Goal: Transaction & Acquisition: Purchase product/service

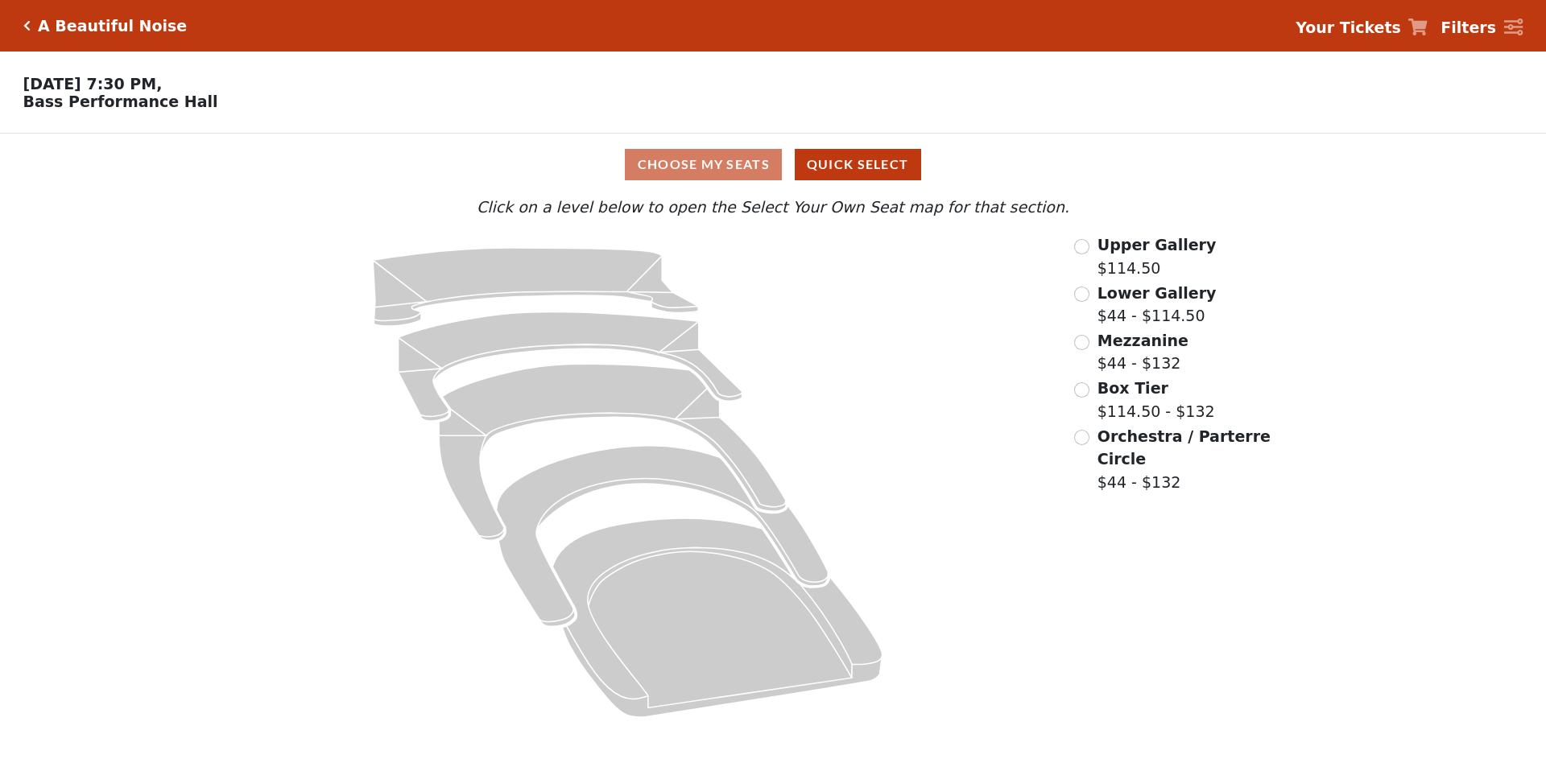
click at [1141, 242] on span "Upper Gallery" at bounding box center [1156, 245] width 119 height 18
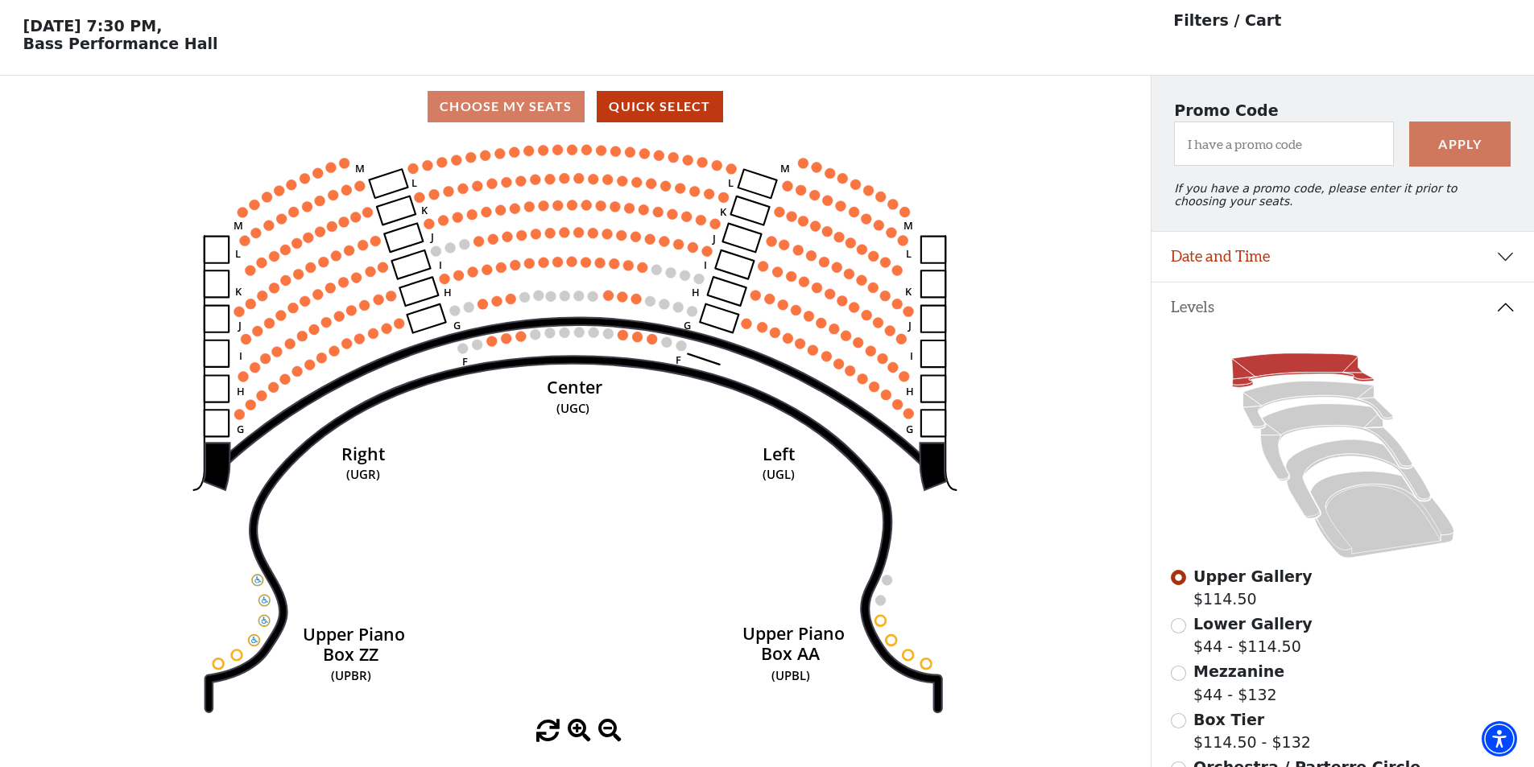
scroll to position [75, 0]
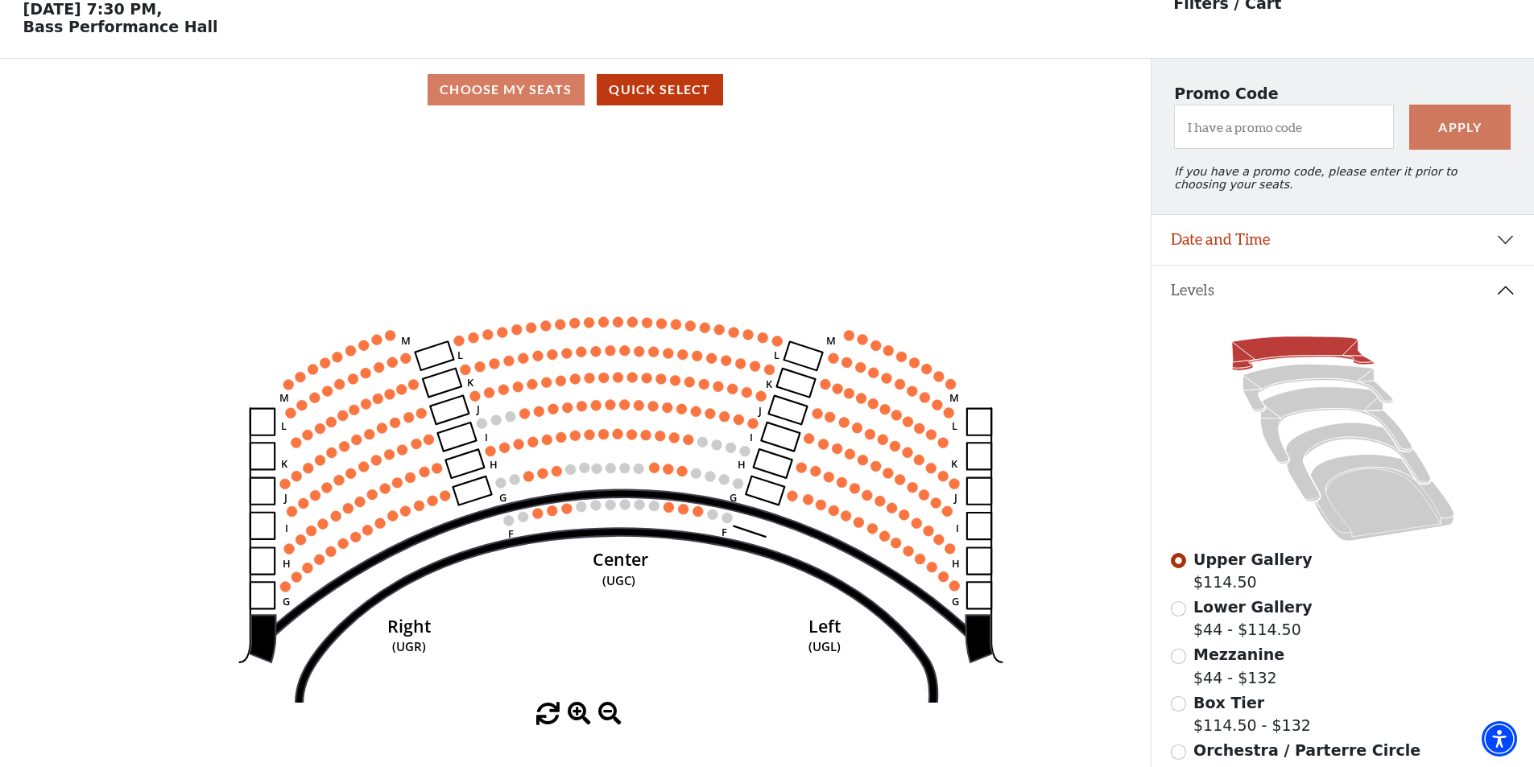
drag, startPoint x: 707, startPoint y: 589, endPoint x: 667, endPoint y: 499, distance: 98.0
click at [708, 601] on icon "Center (UGC) Right (UGR) Left (UGL) Upper Piano Box ZZ (UPBR) Upper Piano Box A…" at bounding box center [574, 412] width 1035 height 582
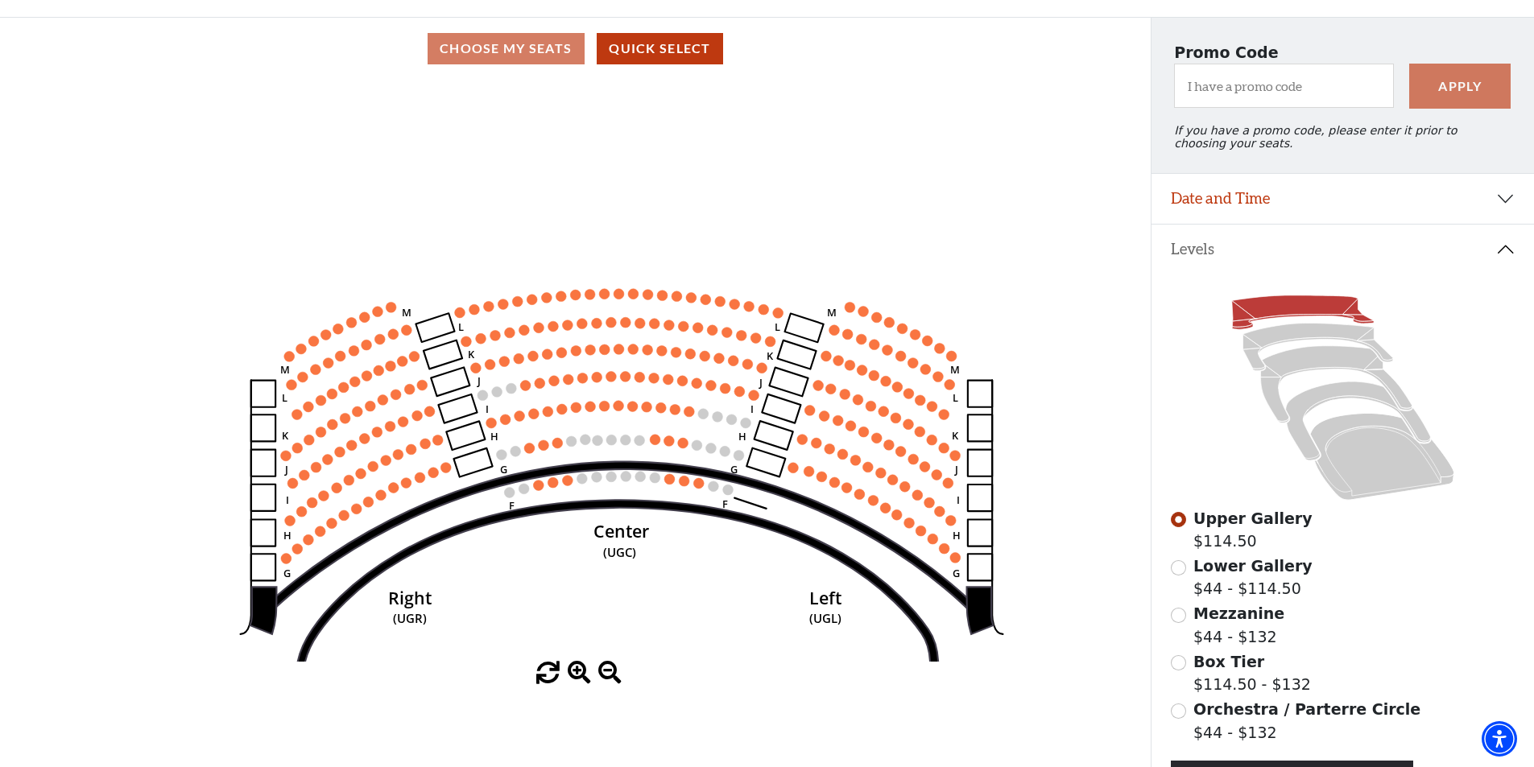
scroll to position [242, 0]
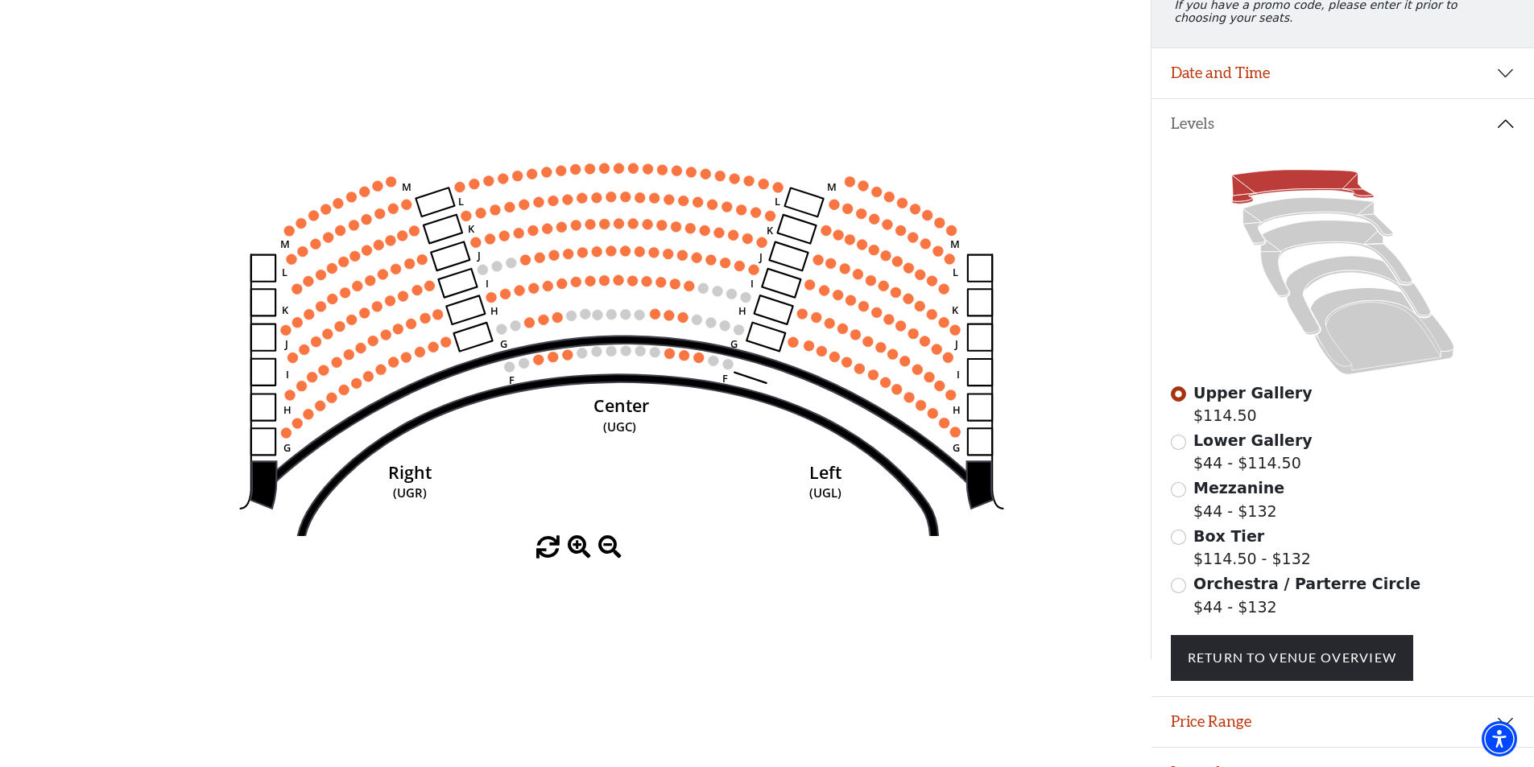
click at [455, 191] on icon "Center (UGC) Right (UGR) Left (UGL) Upper Piano Box ZZ (UPBR) Upper Piano Box A…" at bounding box center [574, 245] width 1035 height 582
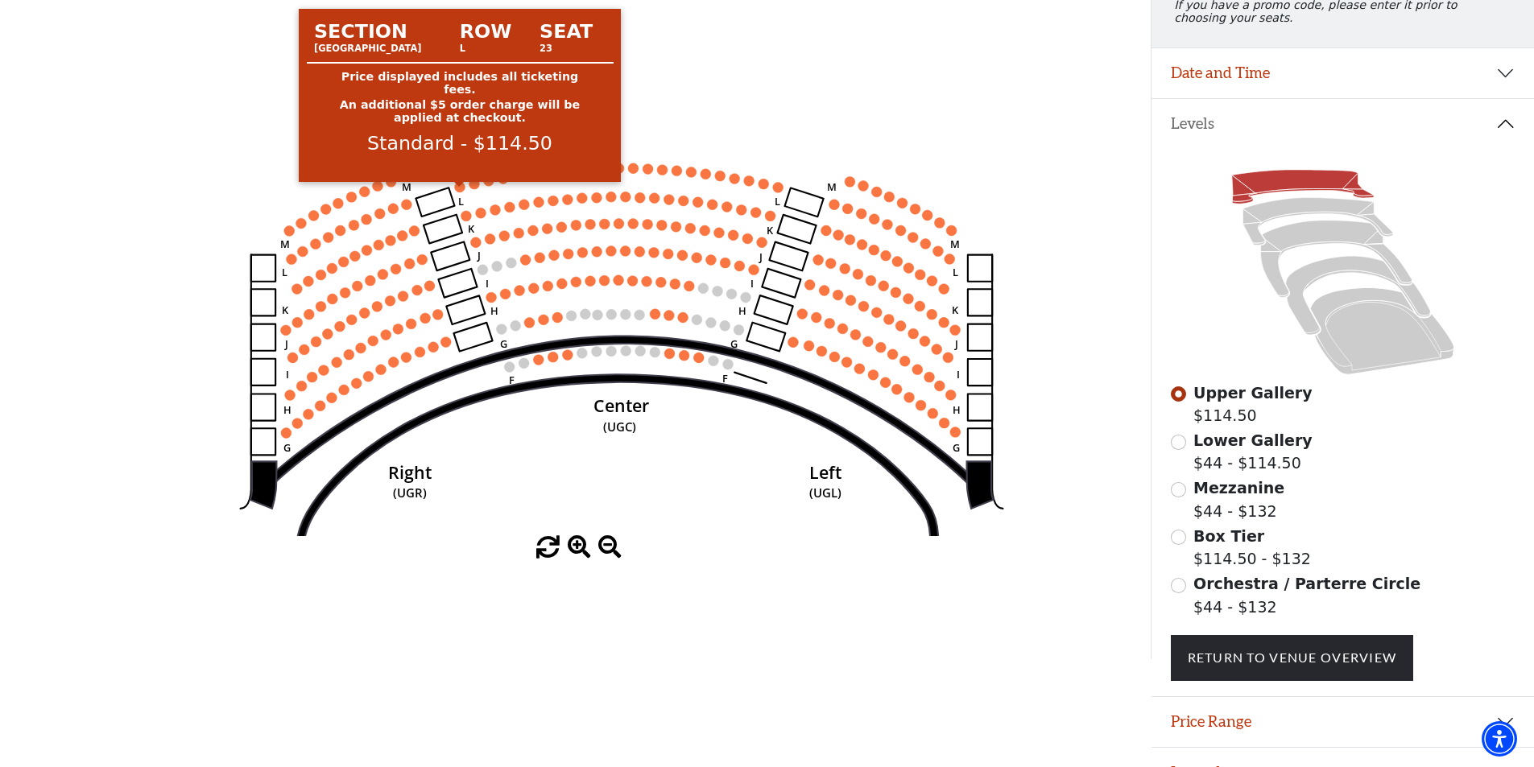
click at [461, 192] on circle at bounding box center [460, 187] width 10 height 10
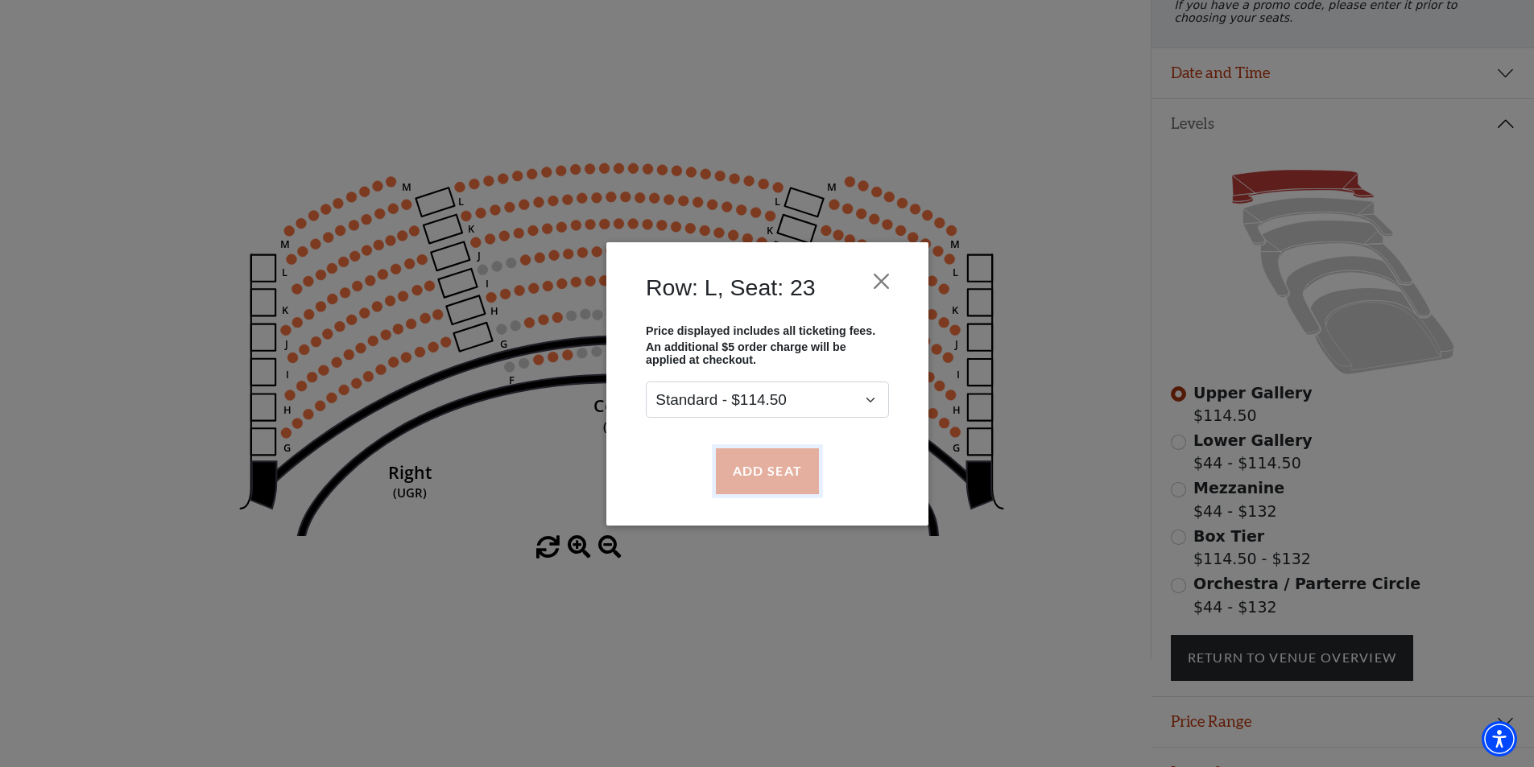
click at [778, 487] on button "Add Seat" at bounding box center [766, 470] width 103 height 45
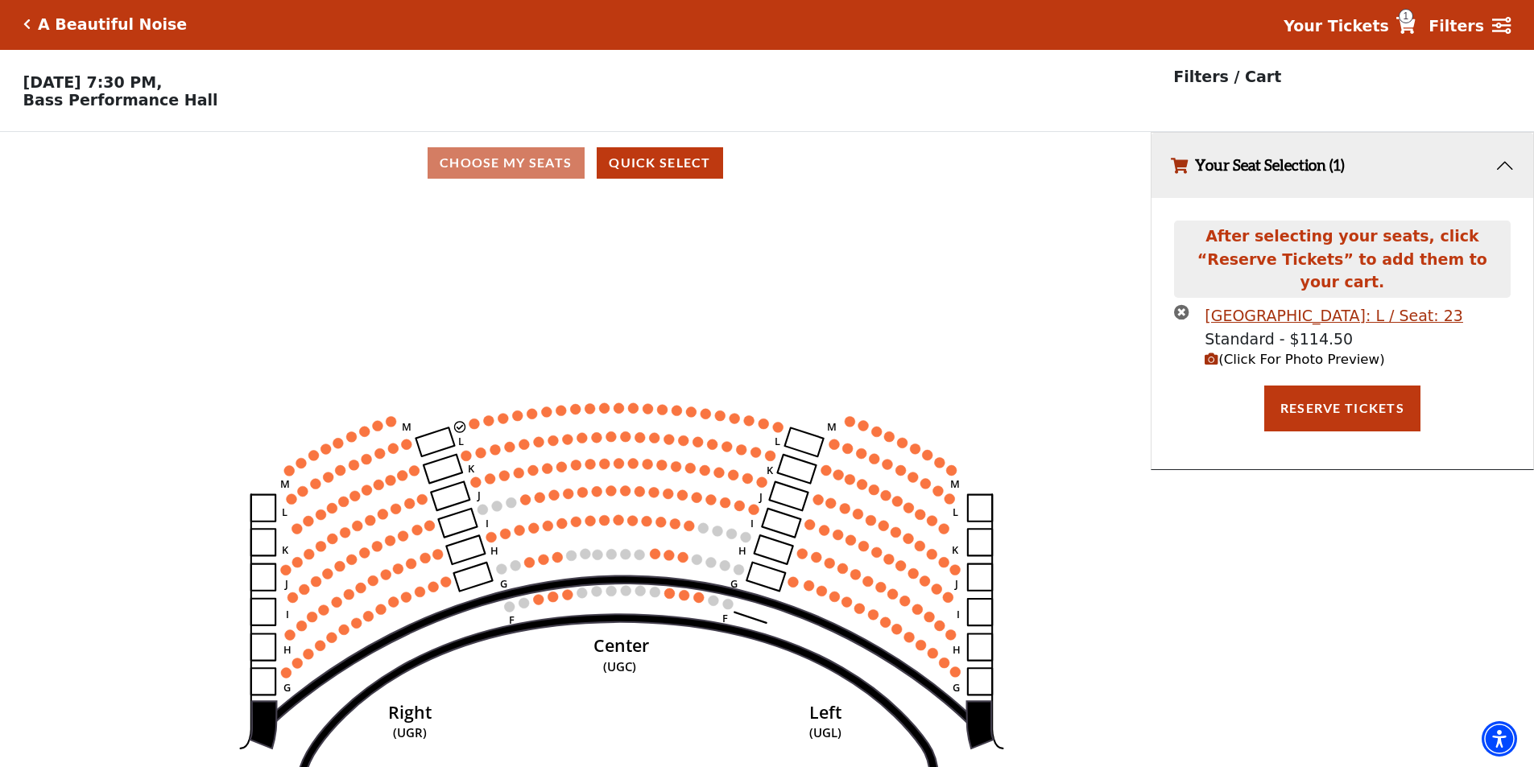
scroll to position [0, 0]
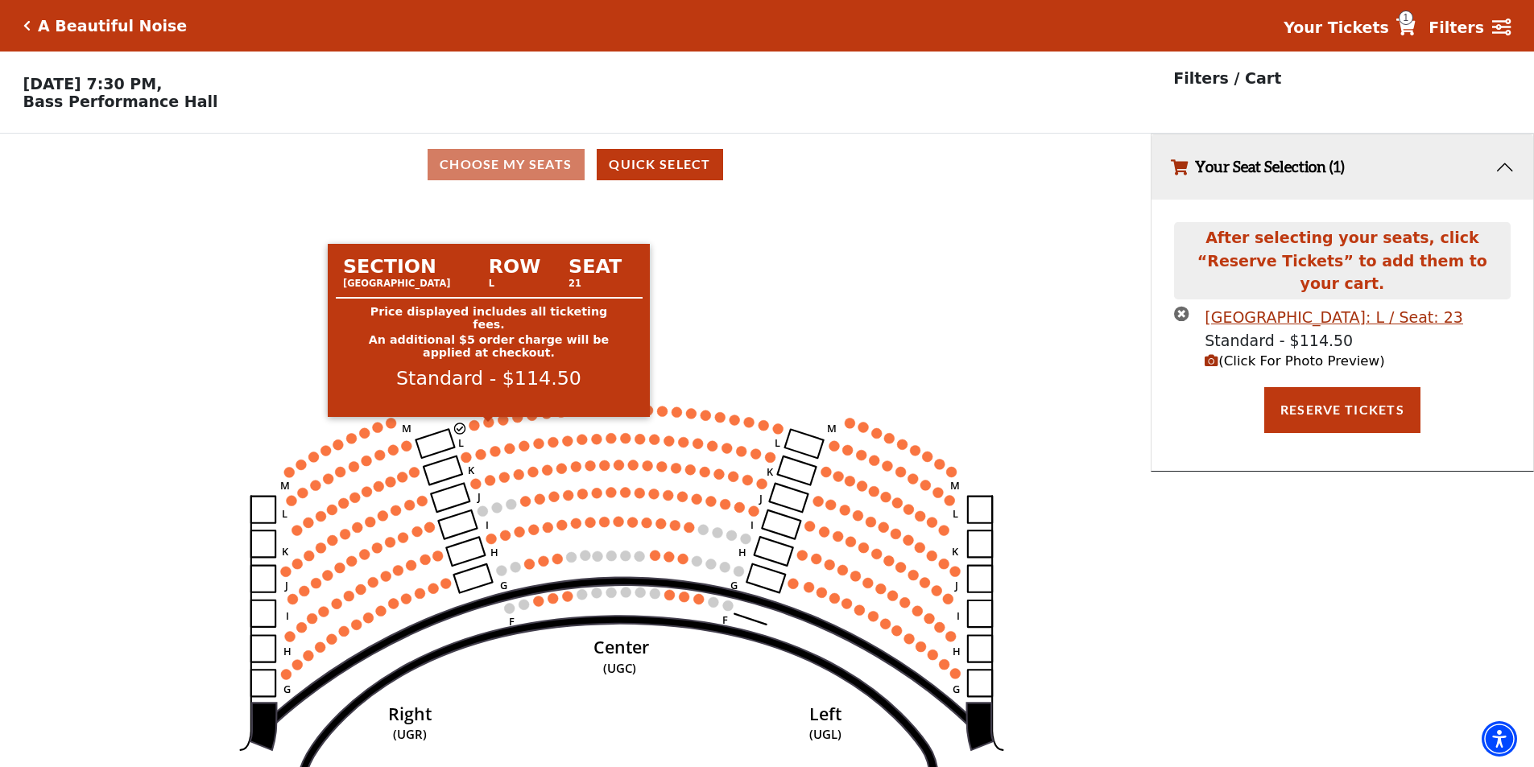
click at [487, 427] on circle at bounding box center [489, 422] width 10 height 10
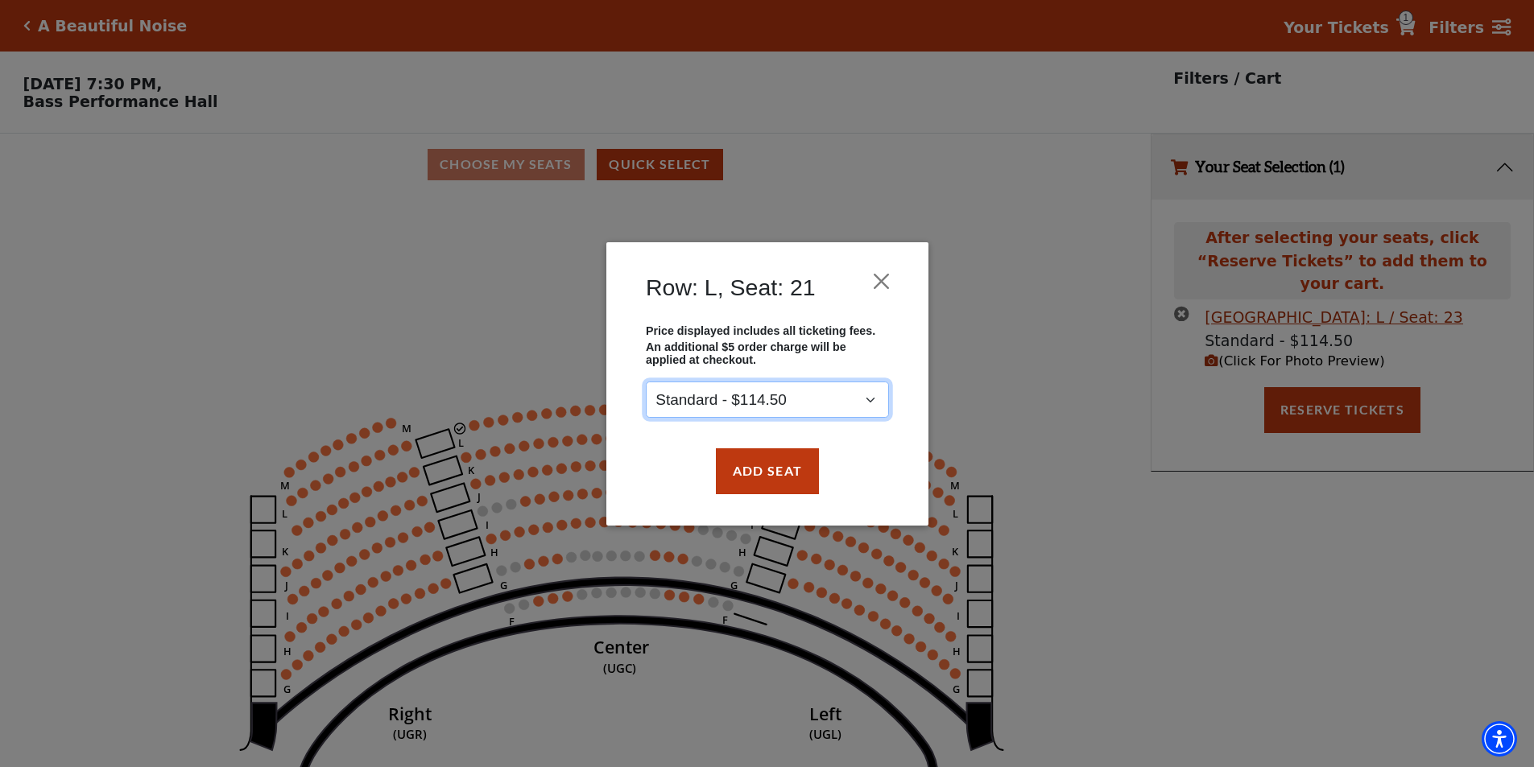
click at [769, 410] on select "Standard - $114.50" at bounding box center [767, 400] width 243 height 36
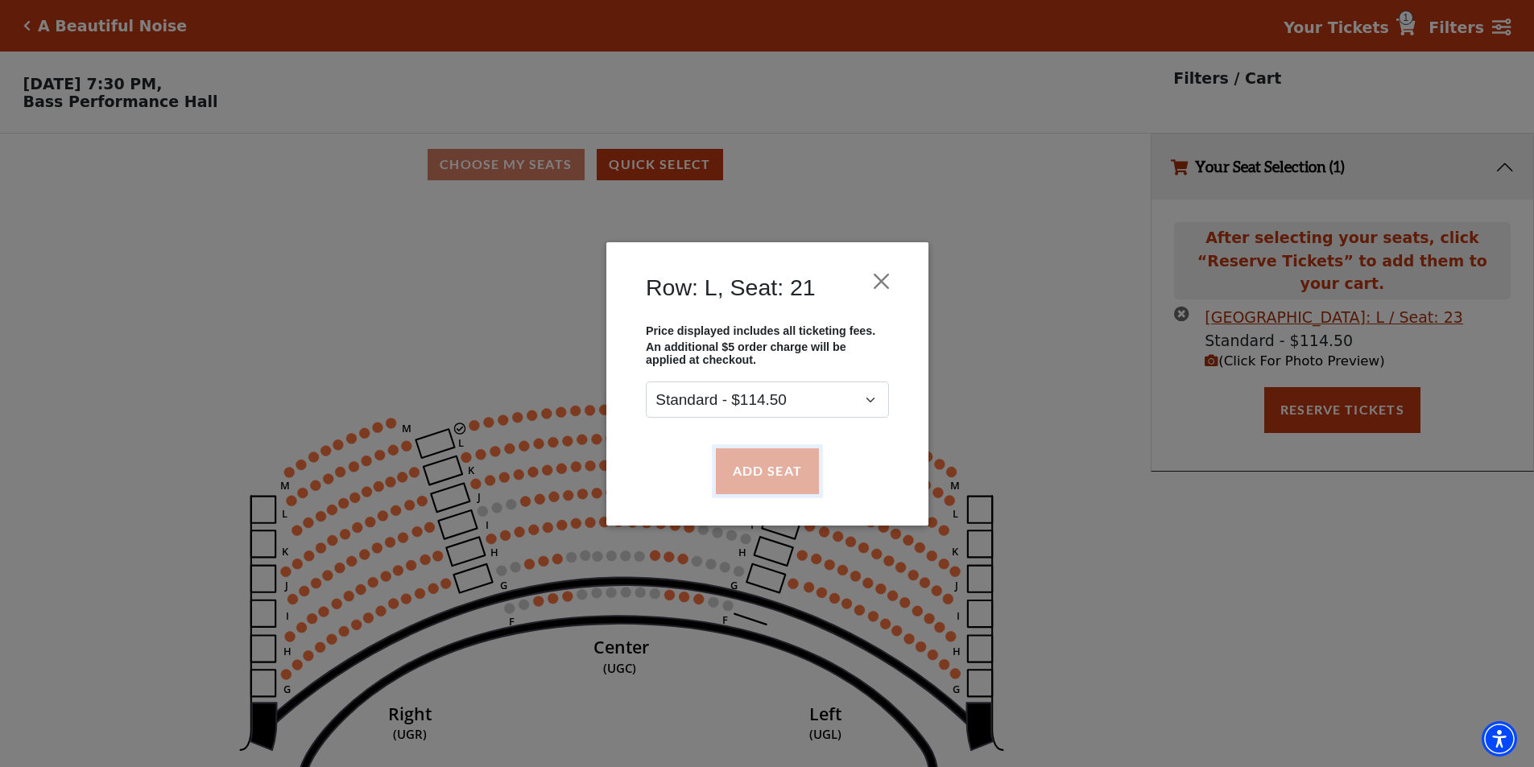
drag, startPoint x: 762, startPoint y: 448, endPoint x: 761, endPoint y: 471, distance: 22.6
click at [762, 448] on button "Add Seat" at bounding box center [766, 470] width 103 height 45
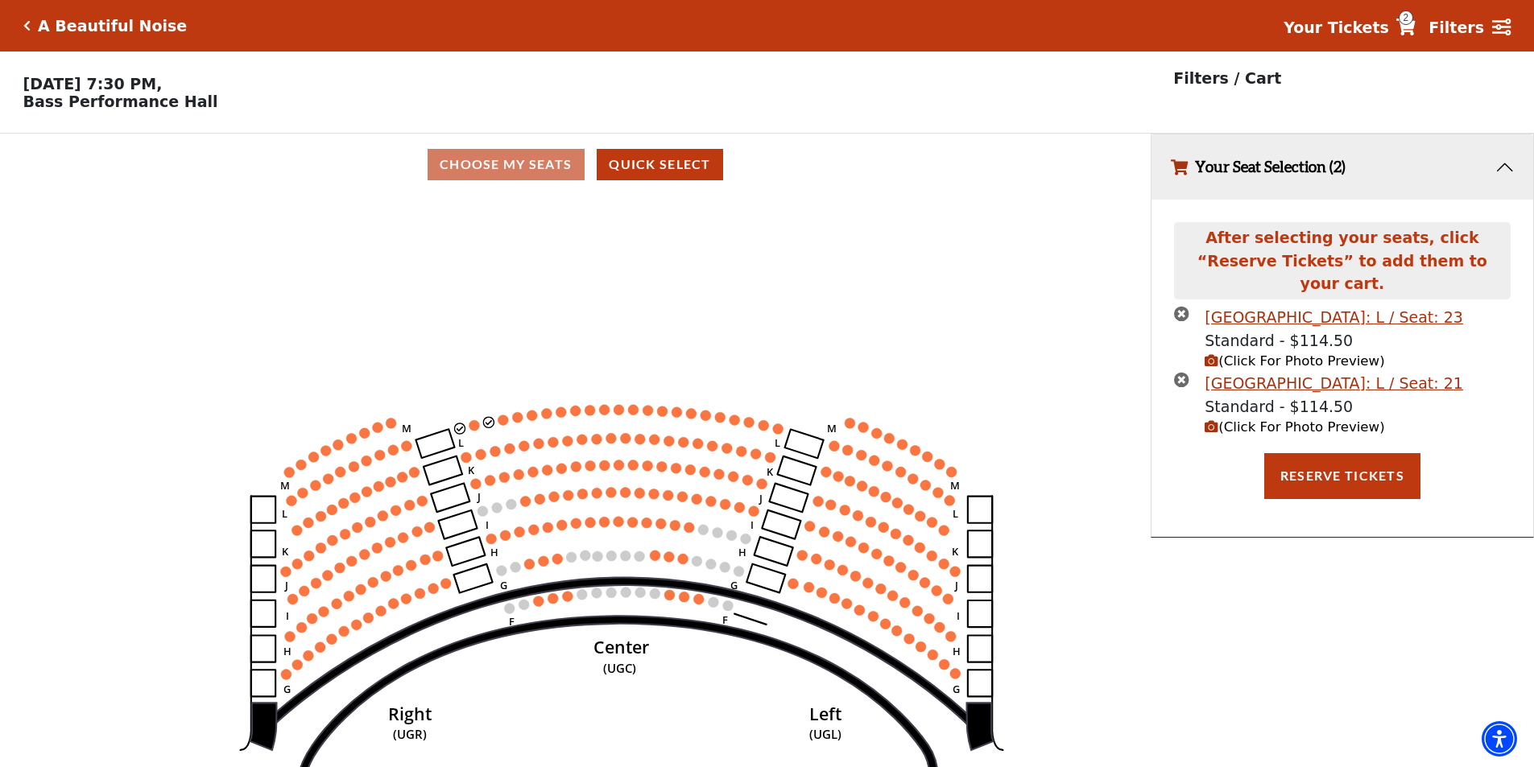
click at [761, 471] on button "Add Seat" at bounding box center [767, 480] width 114 height 50
click at [499, 425] on circle at bounding box center [503, 420] width 10 height 10
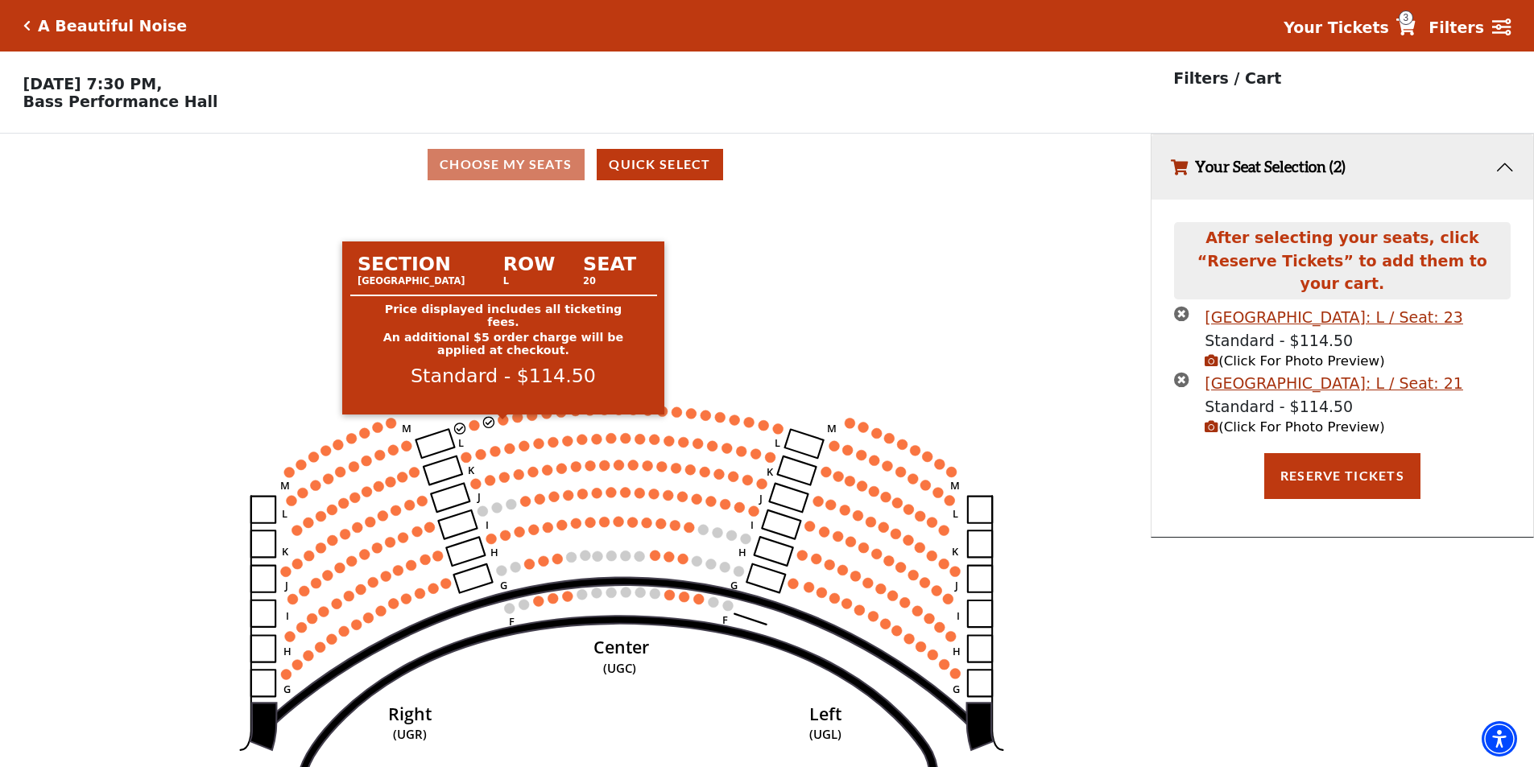
click at [502, 423] on circle at bounding box center [503, 420] width 10 height 10
click at [501, 425] on circle at bounding box center [503, 420] width 10 height 10
click at [499, 425] on circle at bounding box center [503, 420] width 10 height 10
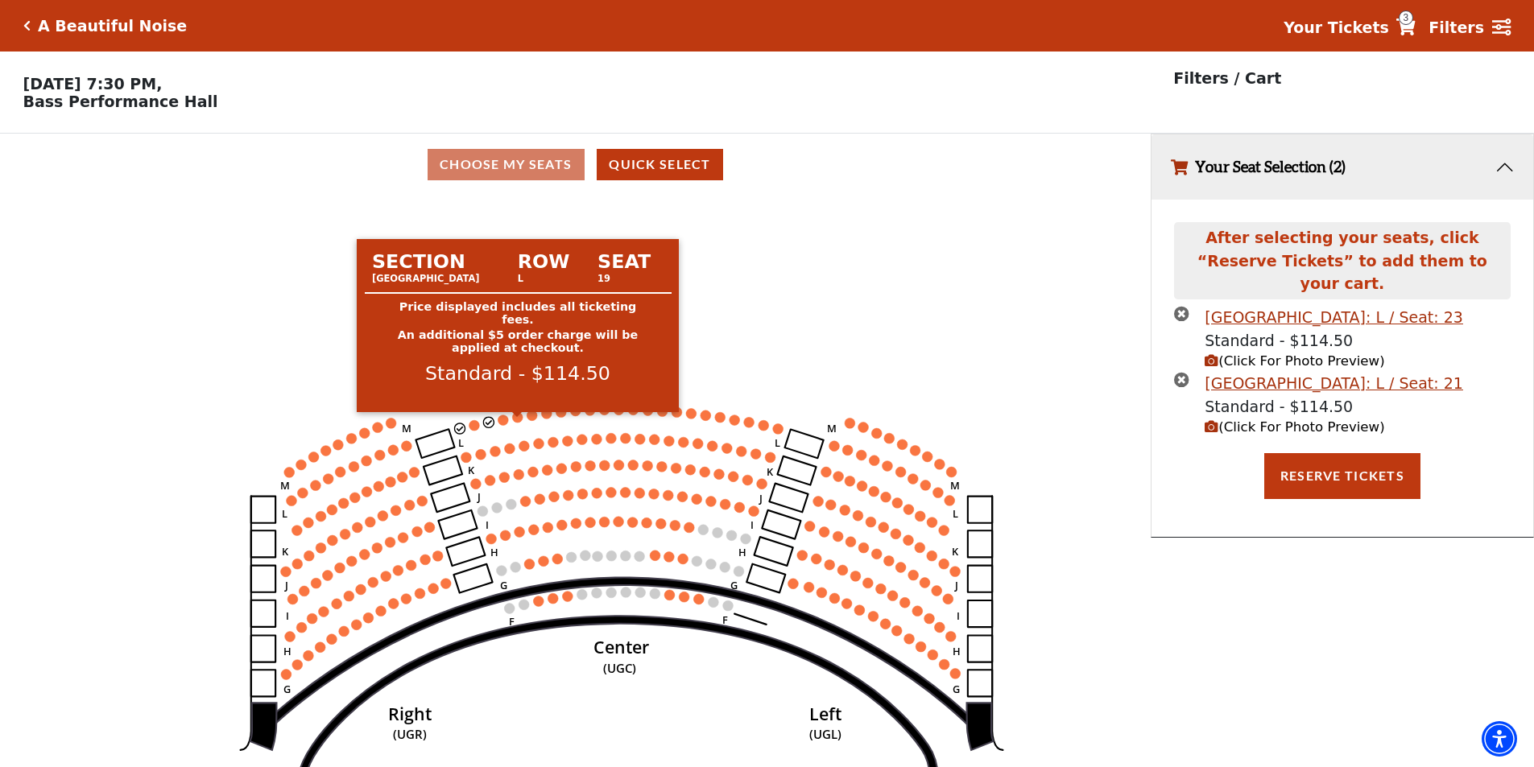
click at [517, 423] on circle at bounding box center [518, 417] width 10 height 10
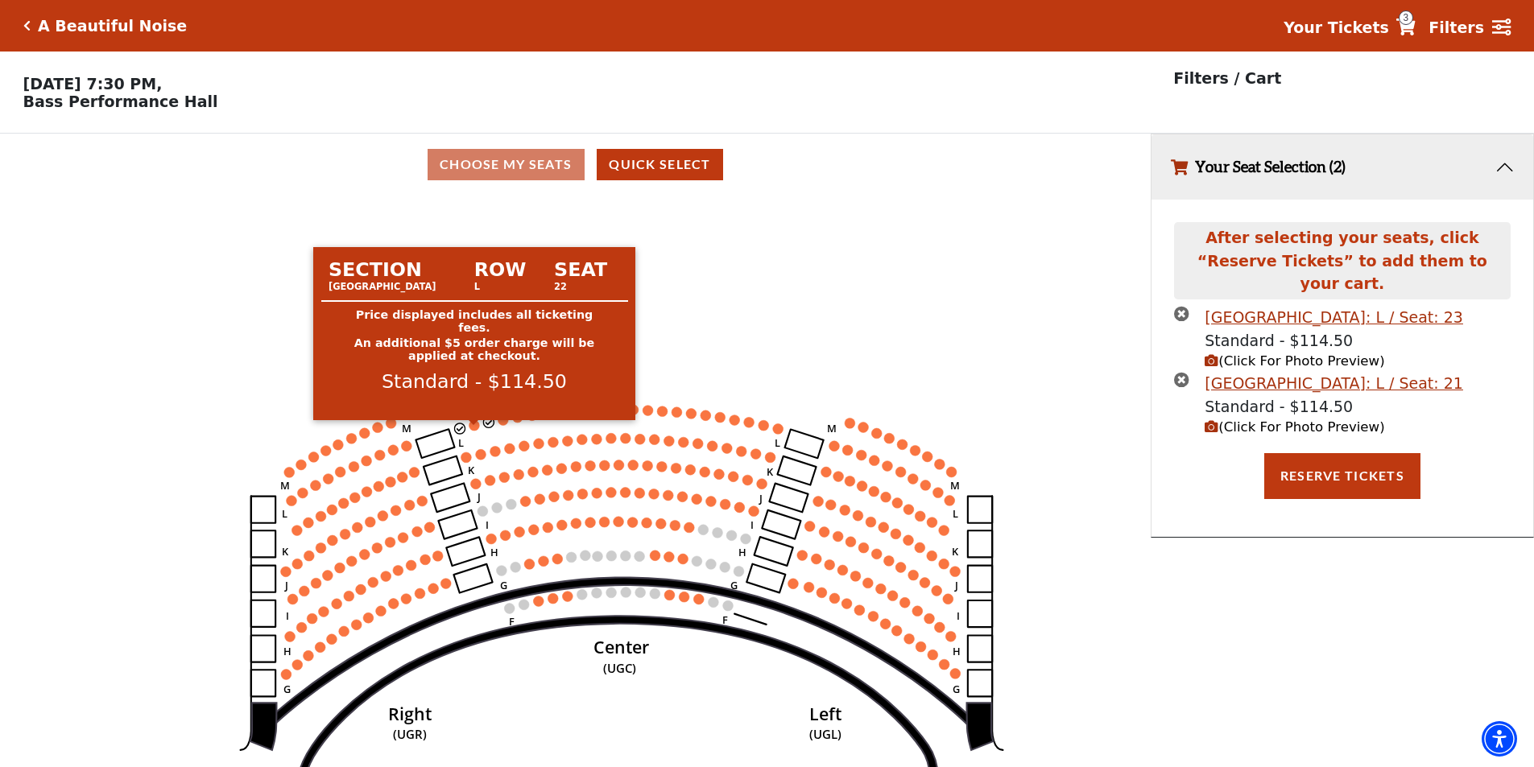
click at [472, 428] on circle at bounding box center [474, 425] width 10 height 10
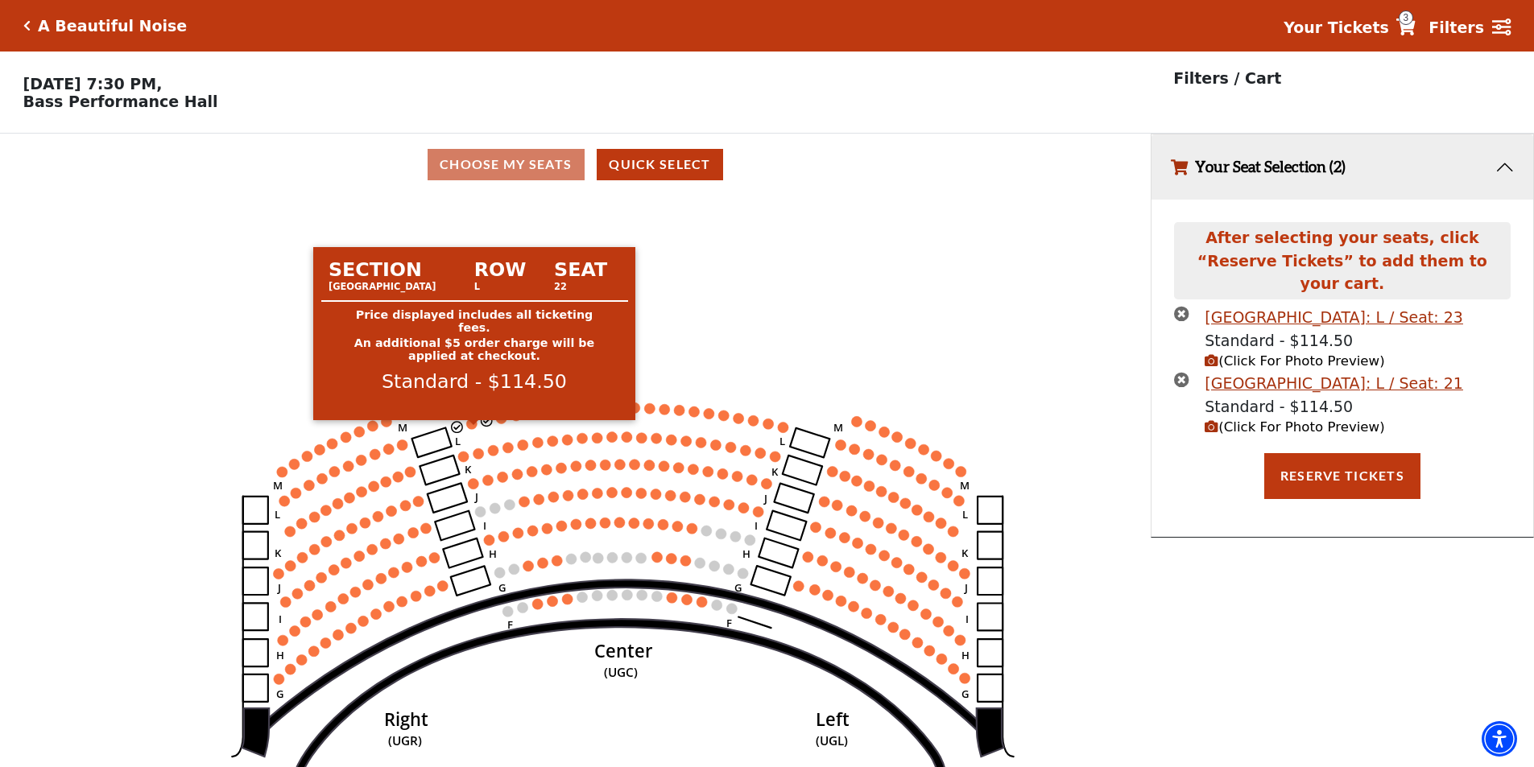
click at [472, 428] on circle at bounding box center [472, 424] width 10 height 10
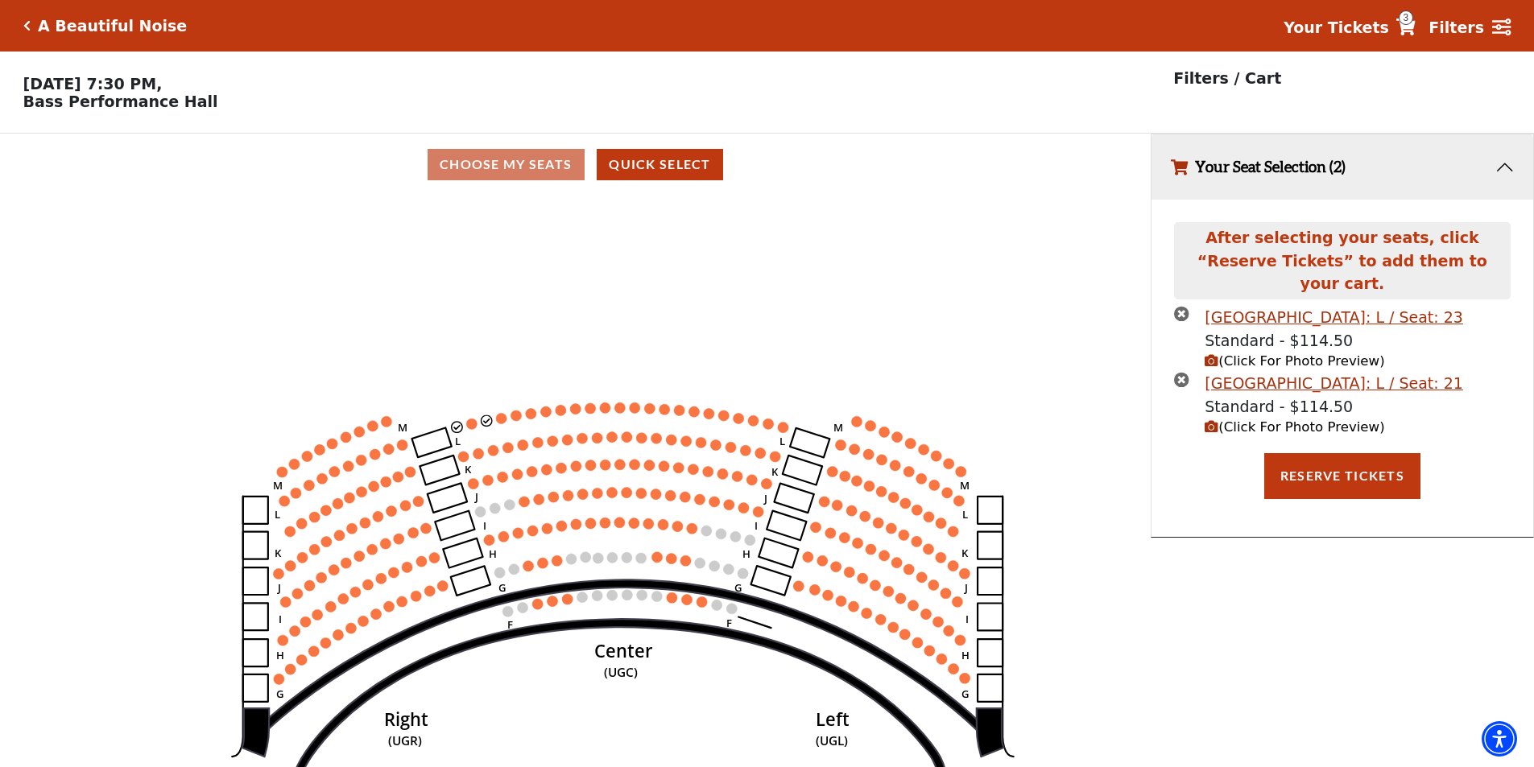
click at [468, 423] on icon "Center (UGC) Right (UGR) Left (UGL) Upper Piano Box ZZ (UPBR) Upper Piano Box A…" at bounding box center [574, 487] width 1035 height 582
click at [477, 436] on icon "Center (UGC) Right (UGR) Left (UGL) Upper Piano Box ZZ (UPBR) Upper Piano Box A…" at bounding box center [574, 487] width 1035 height 582
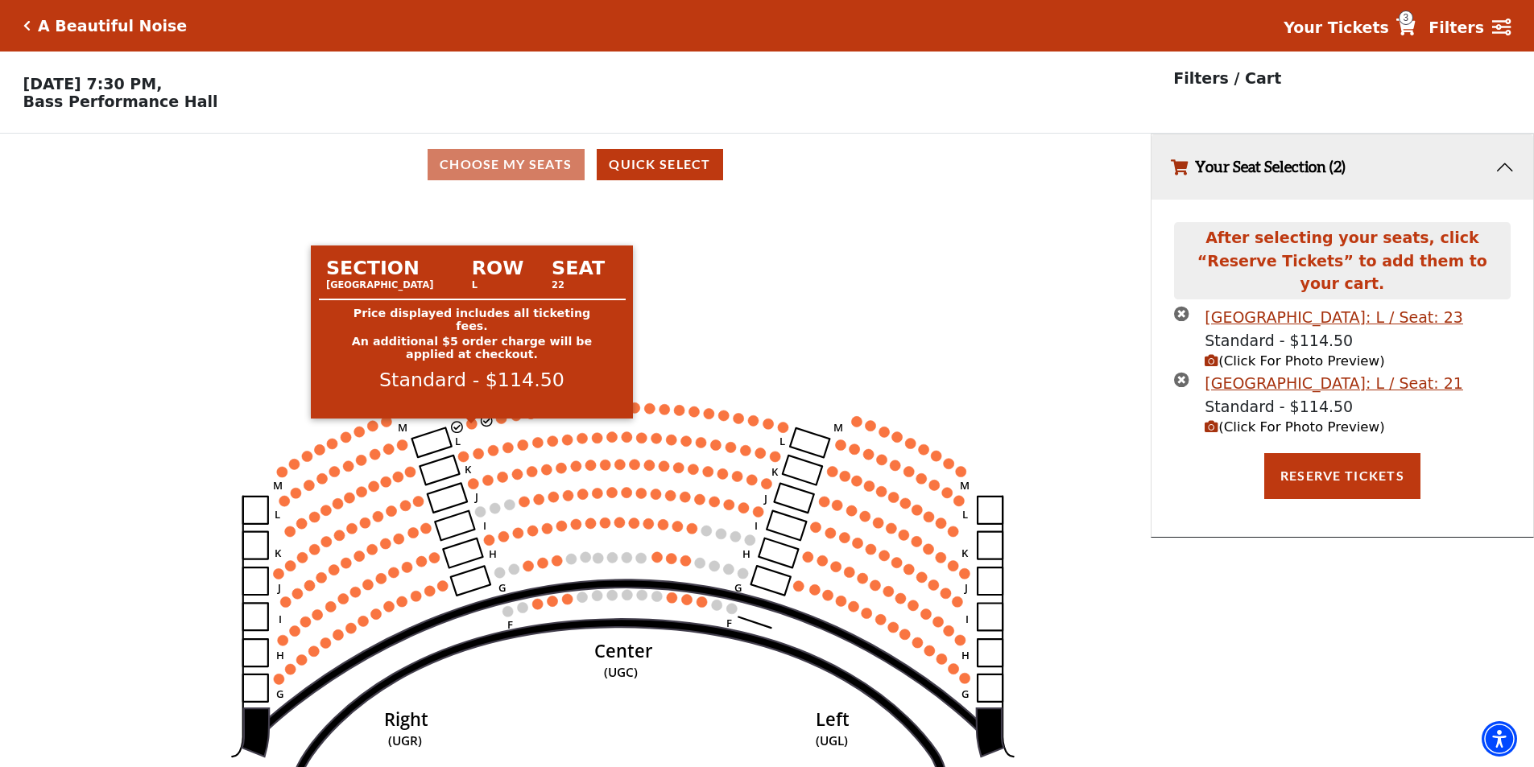
click at [473, 429] on circle at bounding box center [472, 424] width 10 height 10
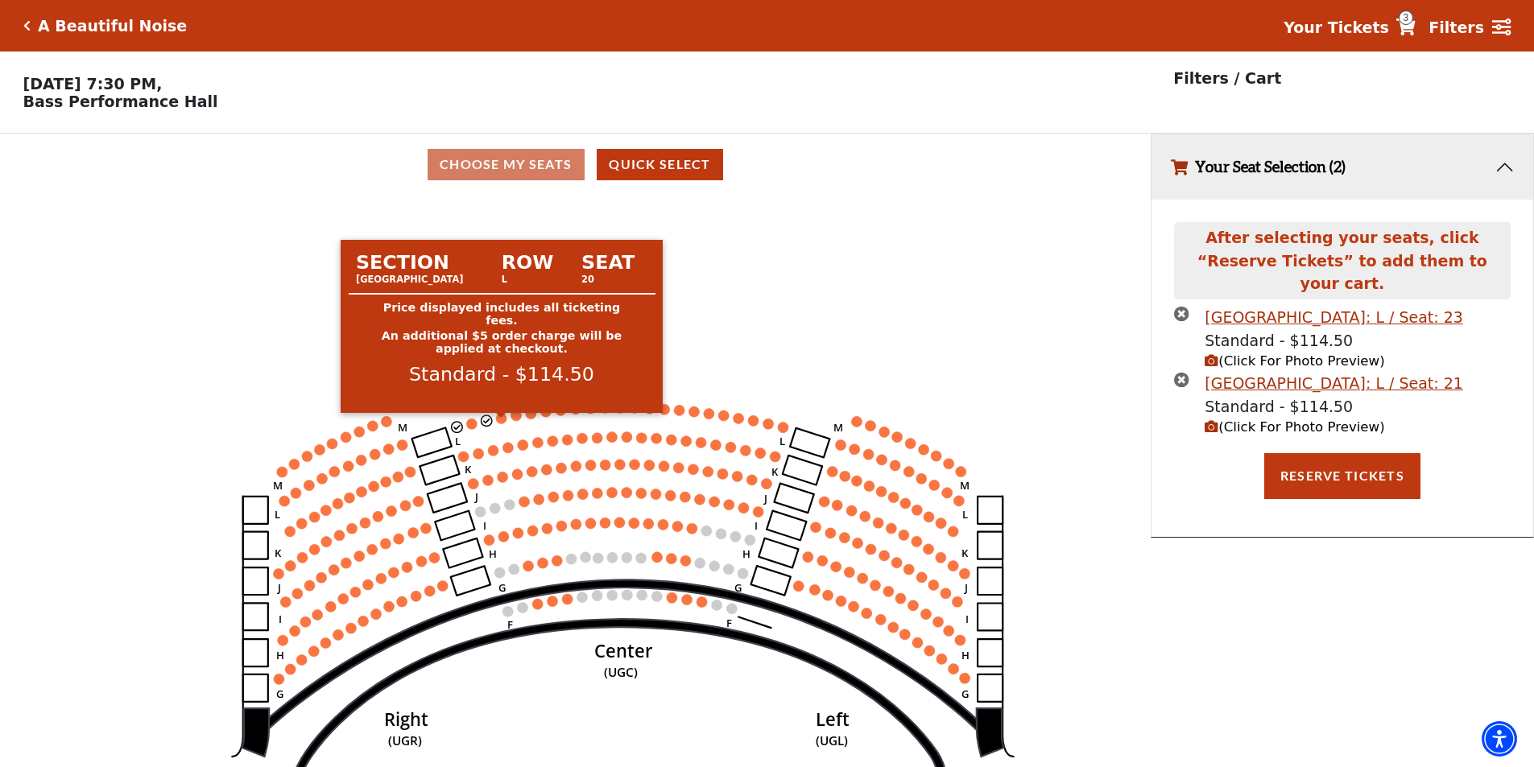
click at [505, 424] on circle at bounding box center [501, 418] width 10 height 10
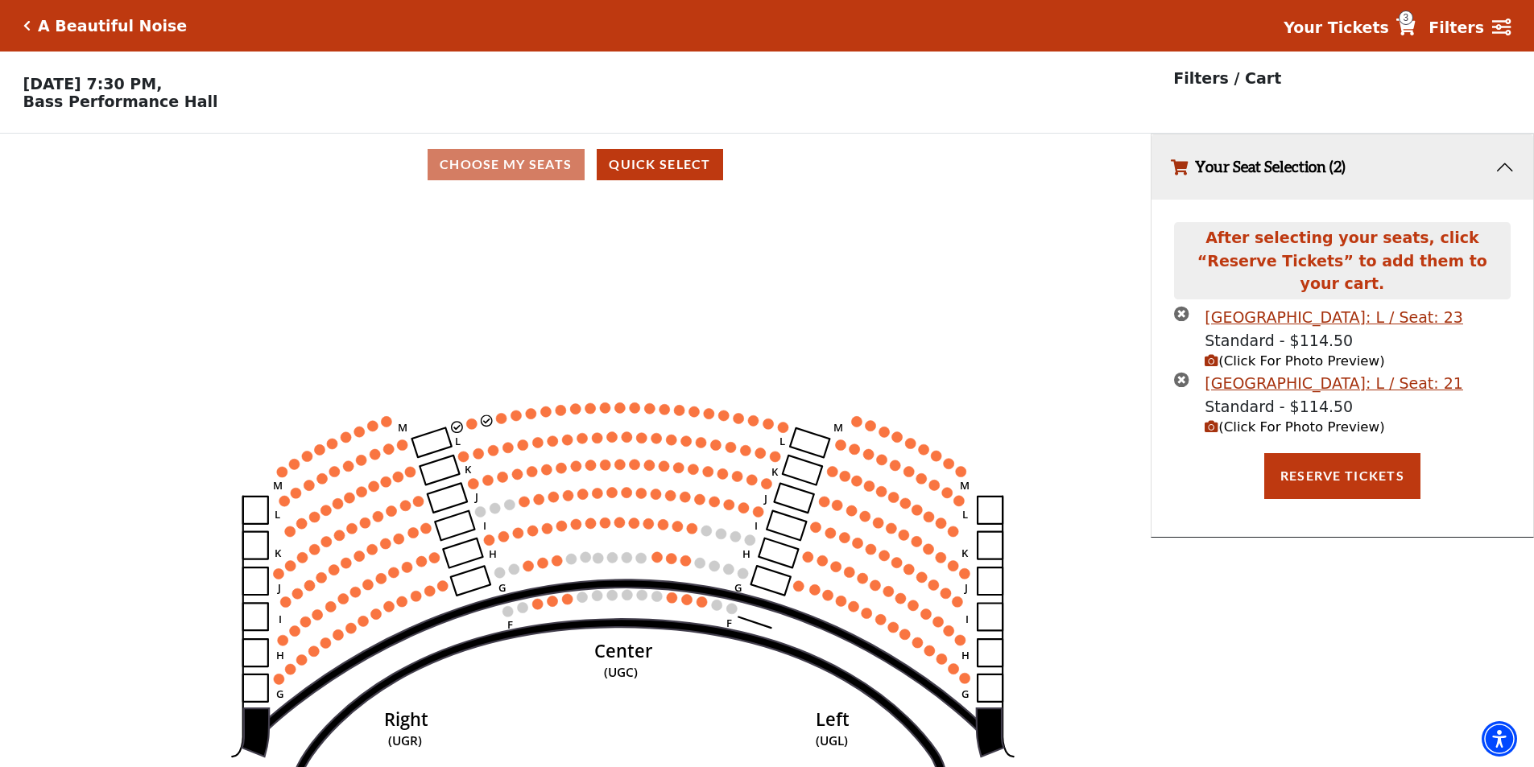
click at [1178, 306] on icon "times-circle" at bounding box center [1181, 313] width 15 height 15
drag, startPoint x: 1172, startPoint y: 359, endPoint x: 1172, endPoint y: 368, distance: 8.9
click at [1172, 362] on div "Upper Gallery Center Row: L / Seat: 23 Standard - $114.50 (Click For Photo Prev…" at bounding box center [1342, 379] width 359 height 147
click at [1179, 372] on icon "times-circle" at bounding box center [1181, 379] width 15 height 15
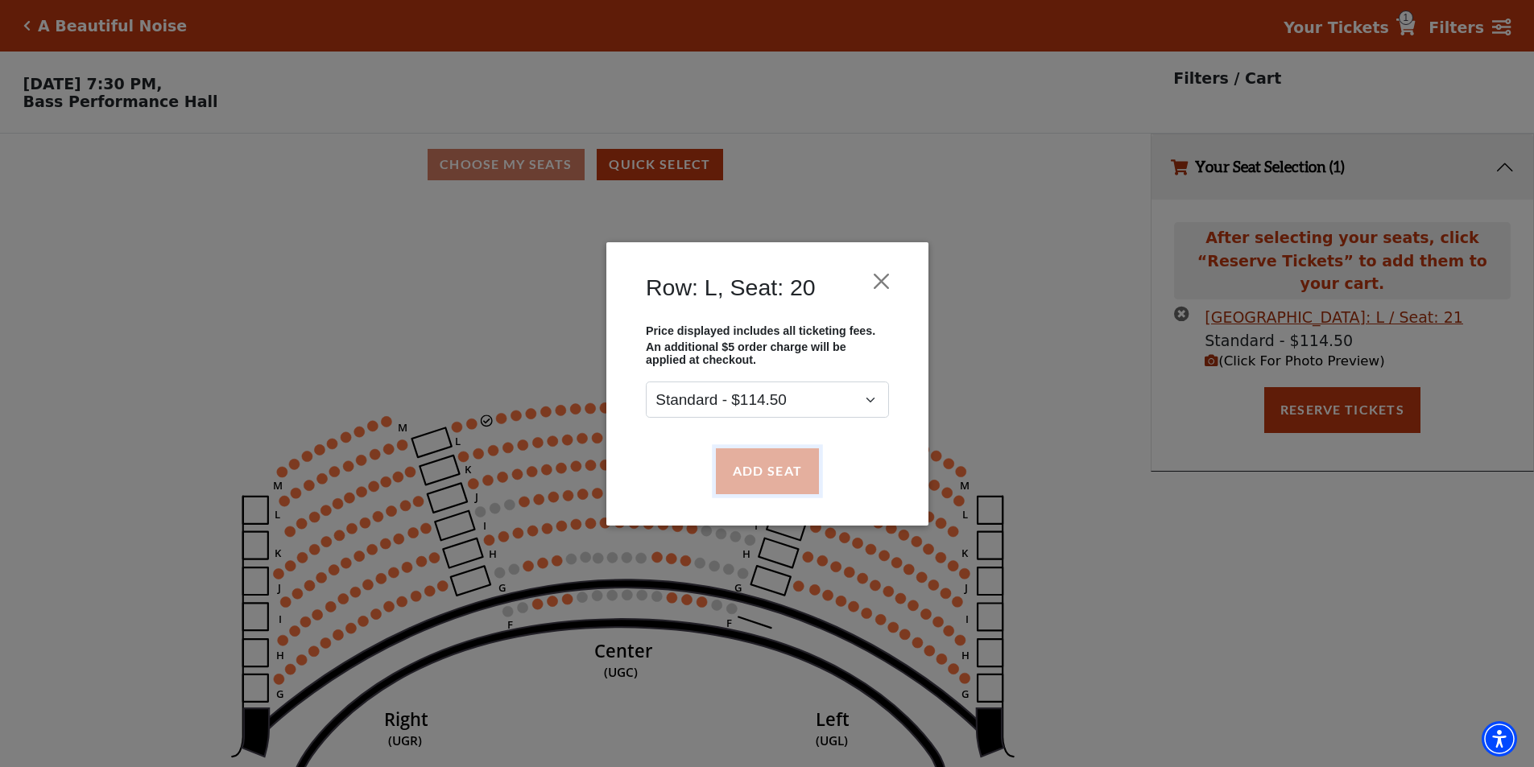
click at [762, 462] on button "Add Seat" at bounding box center [766, 470] width 103 height 45
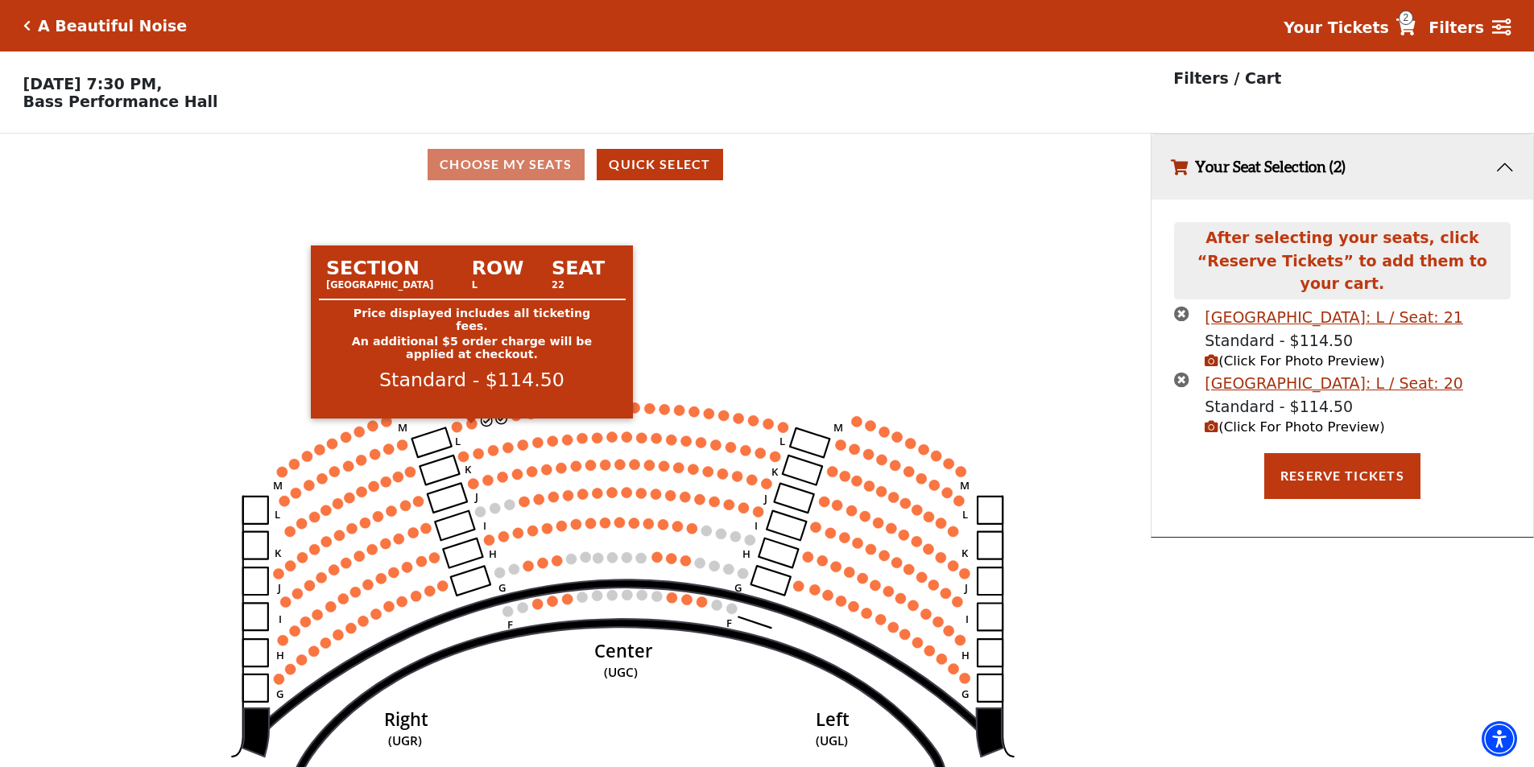
click at [470, 428] on circle at bounding box center [472, 424] width 10 height 10
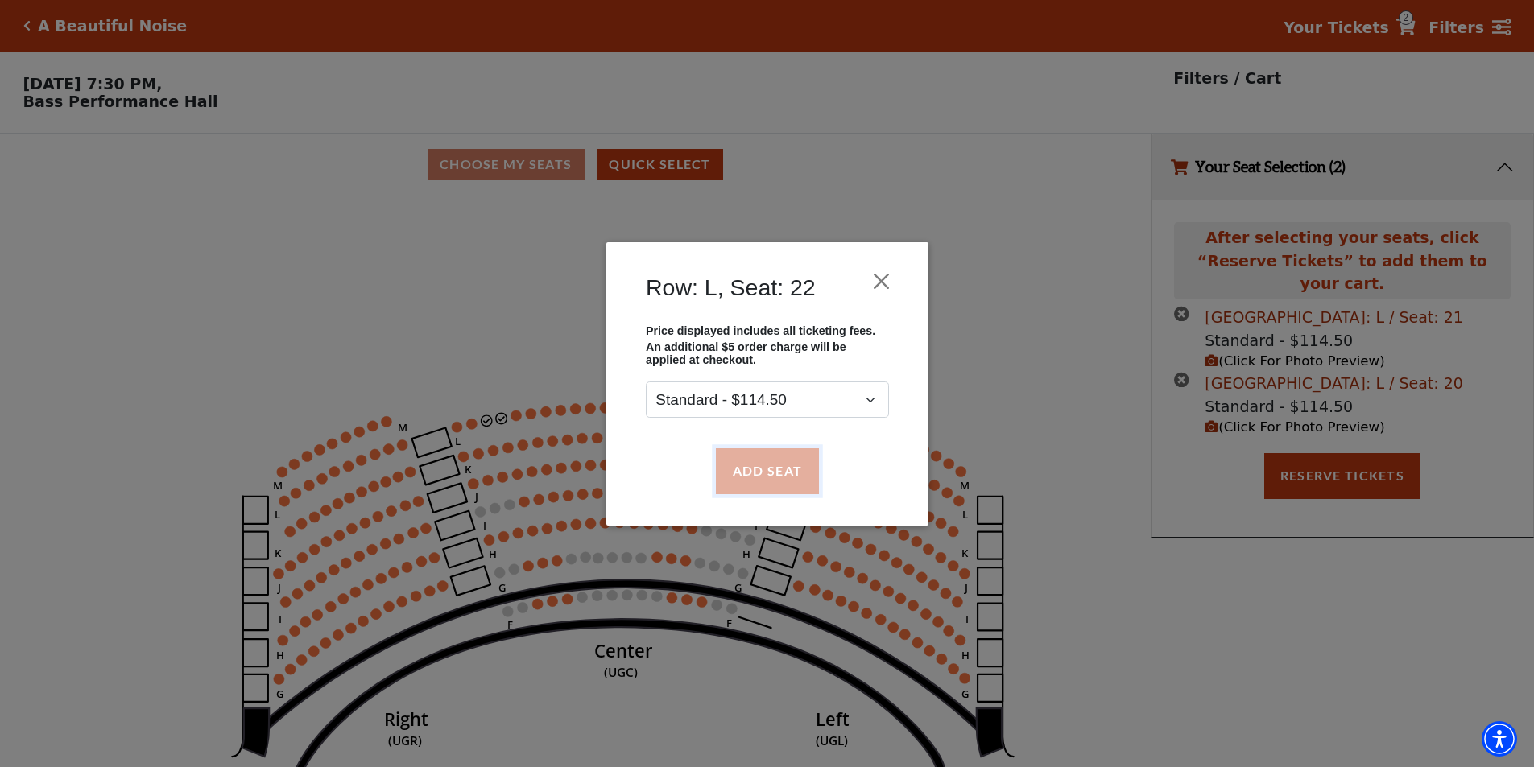
click at [775, 478] on button "Add Seat" at bounding box center [766, 470] width 103 height 45
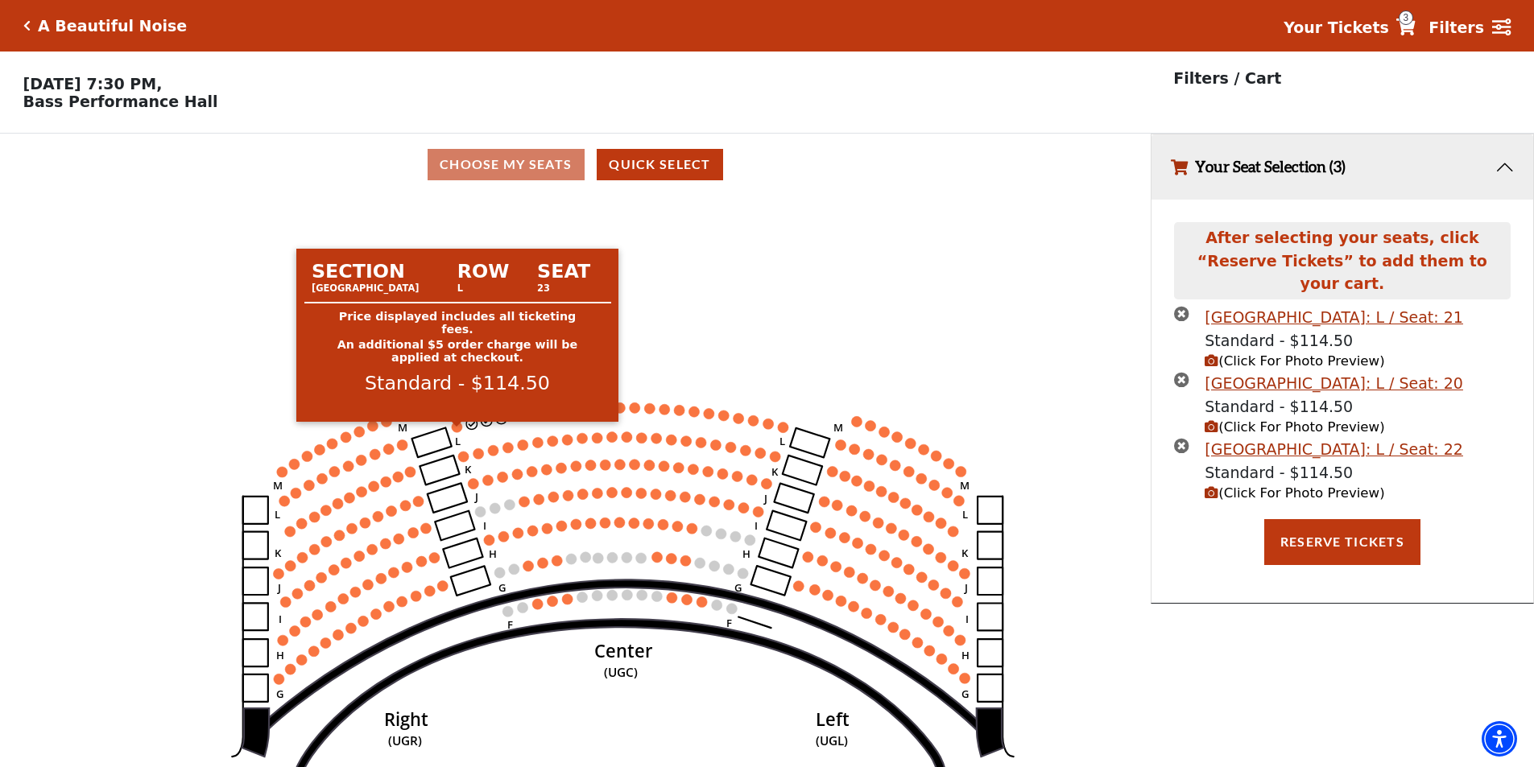
click at [457, 432] on circle at bounding box center [457, 427] width 10 height 10
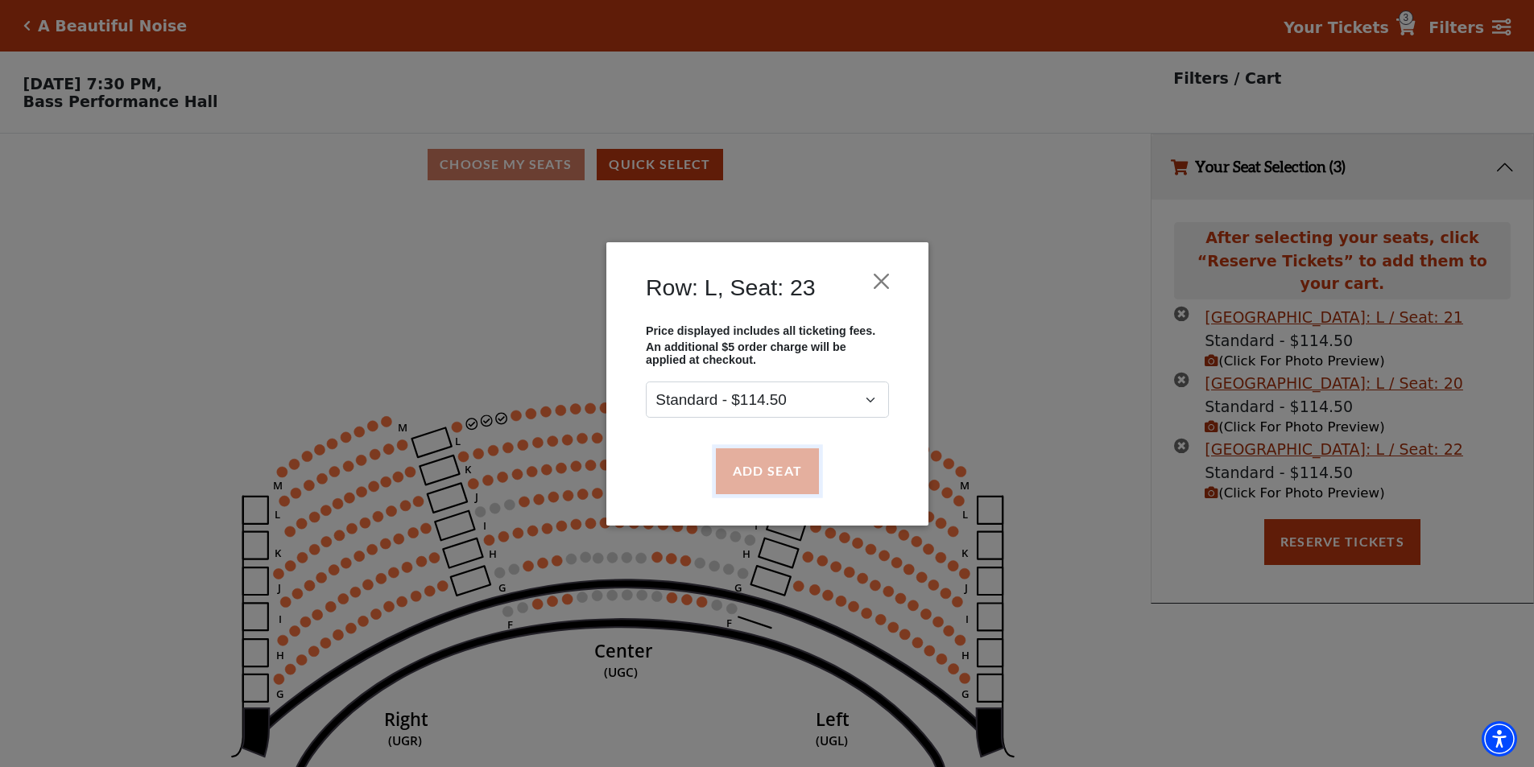
click at [794, 472] on button "Add Seat" at bounding box center [766, 470] width 103 height 45
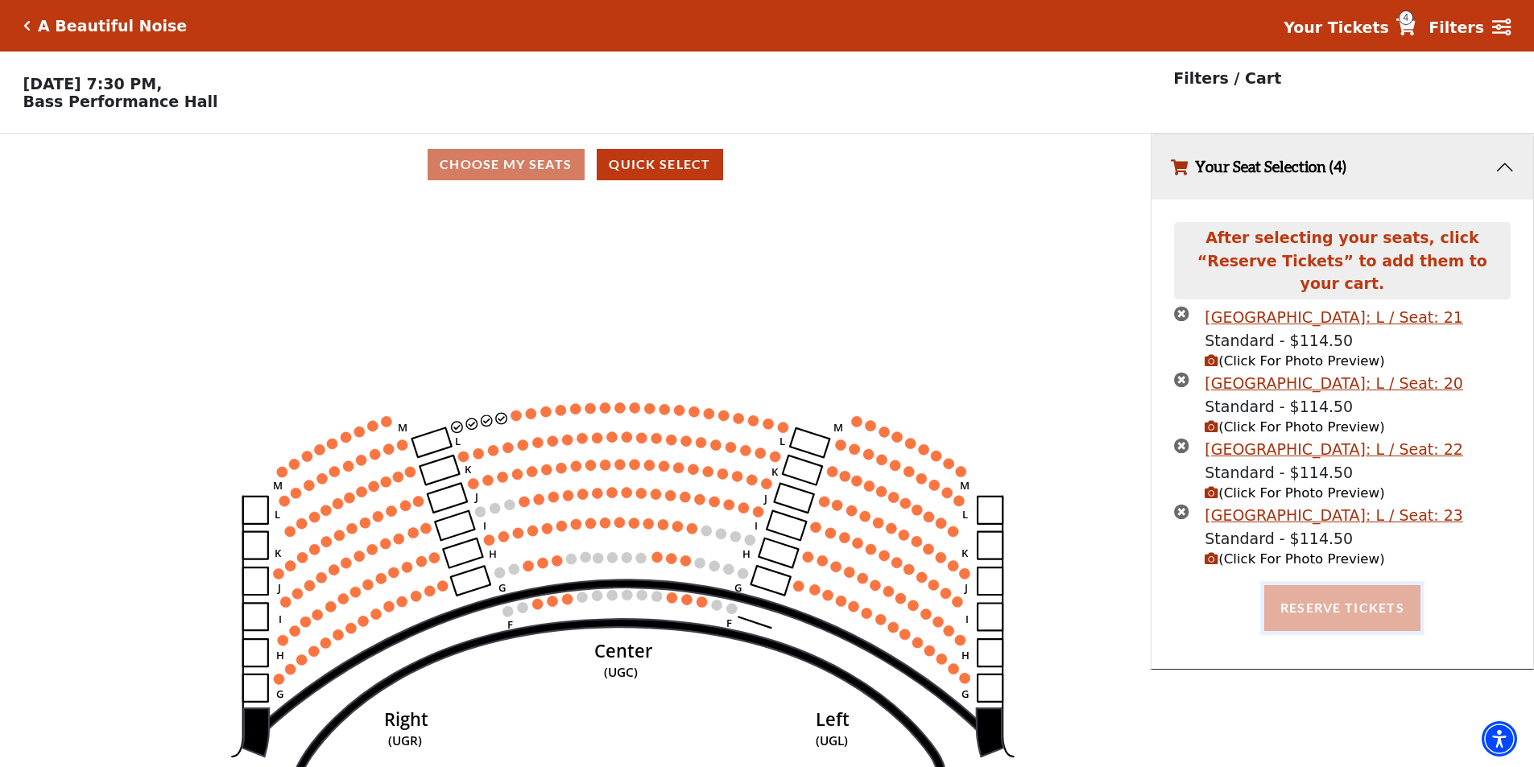
click at [1362, 604] on button "Reserve Tickets" at bounding box center [1342, 607] width 156 height 45
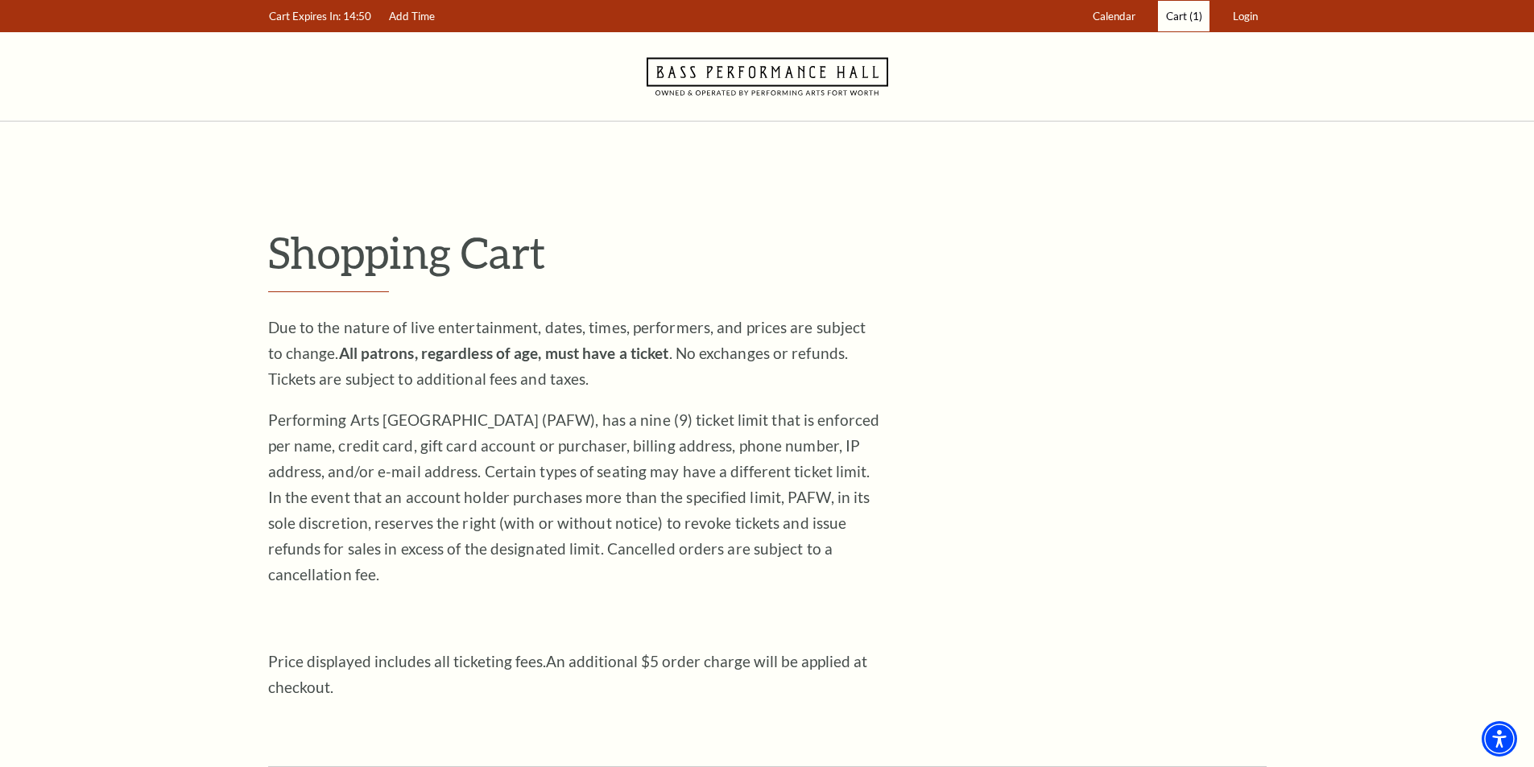
click at [1167, 19] on span "Cart" at bounding box center [1176, 16] width 21 height 13
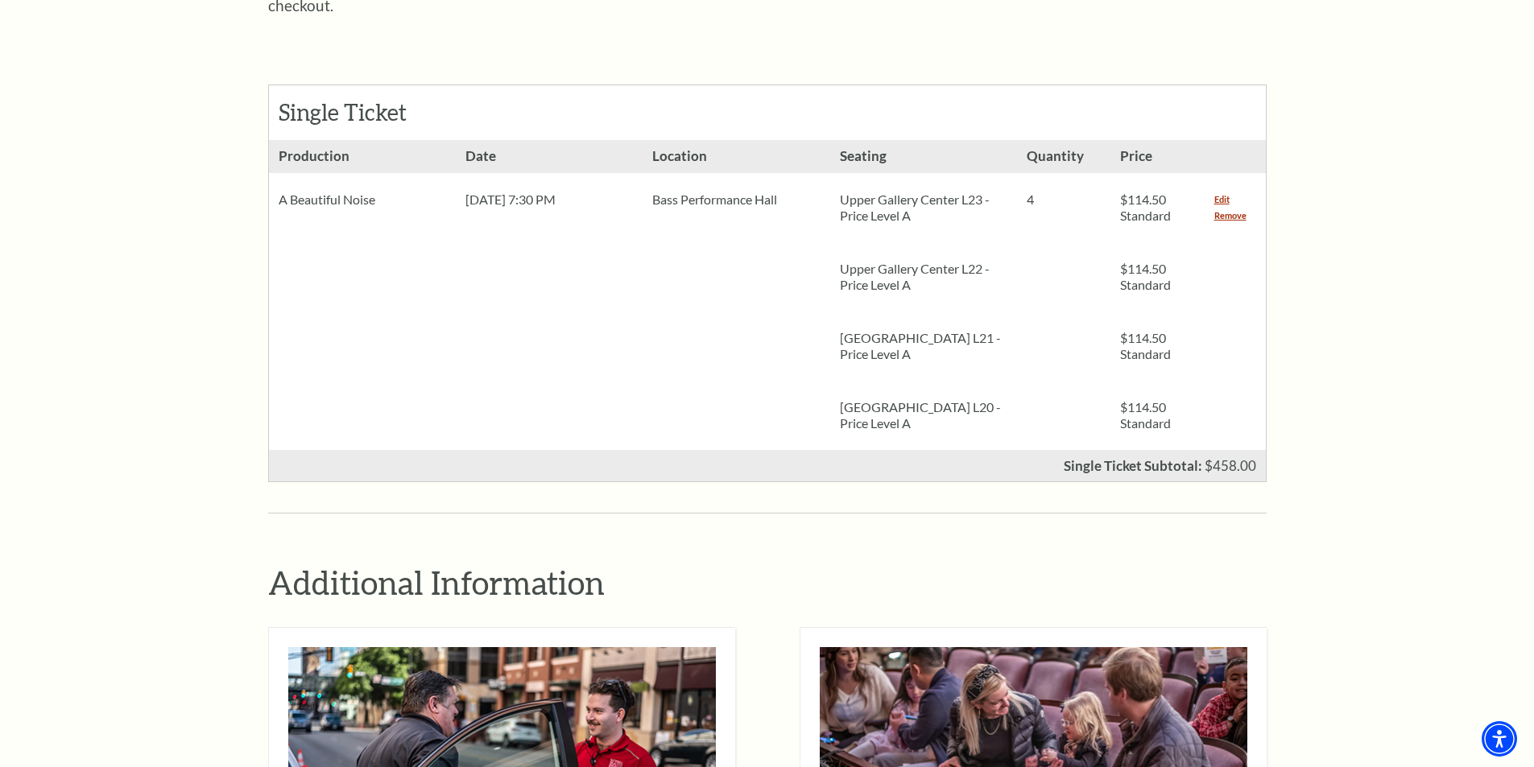
scroll to position [842, 0]
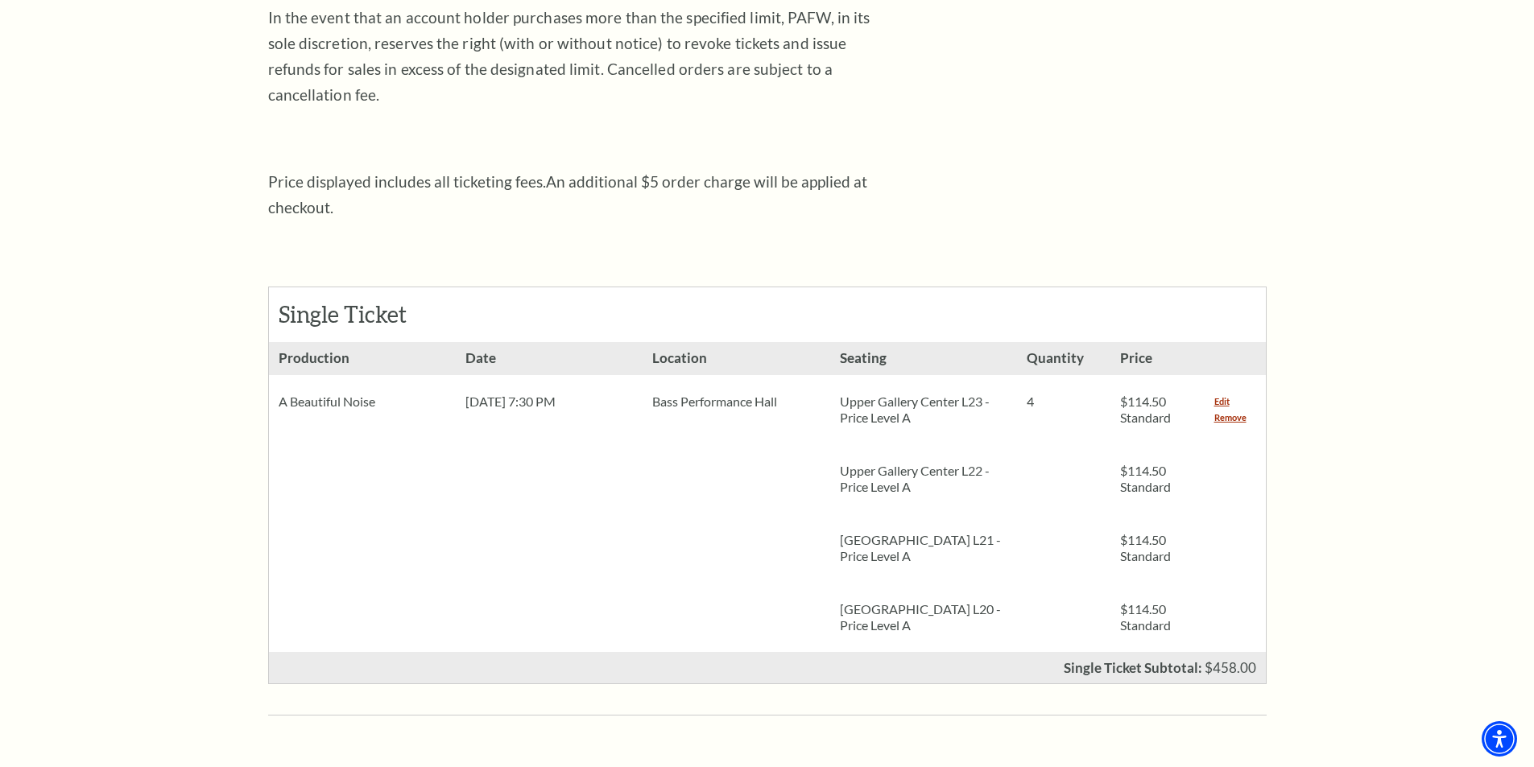
scroll to position [644, 0]
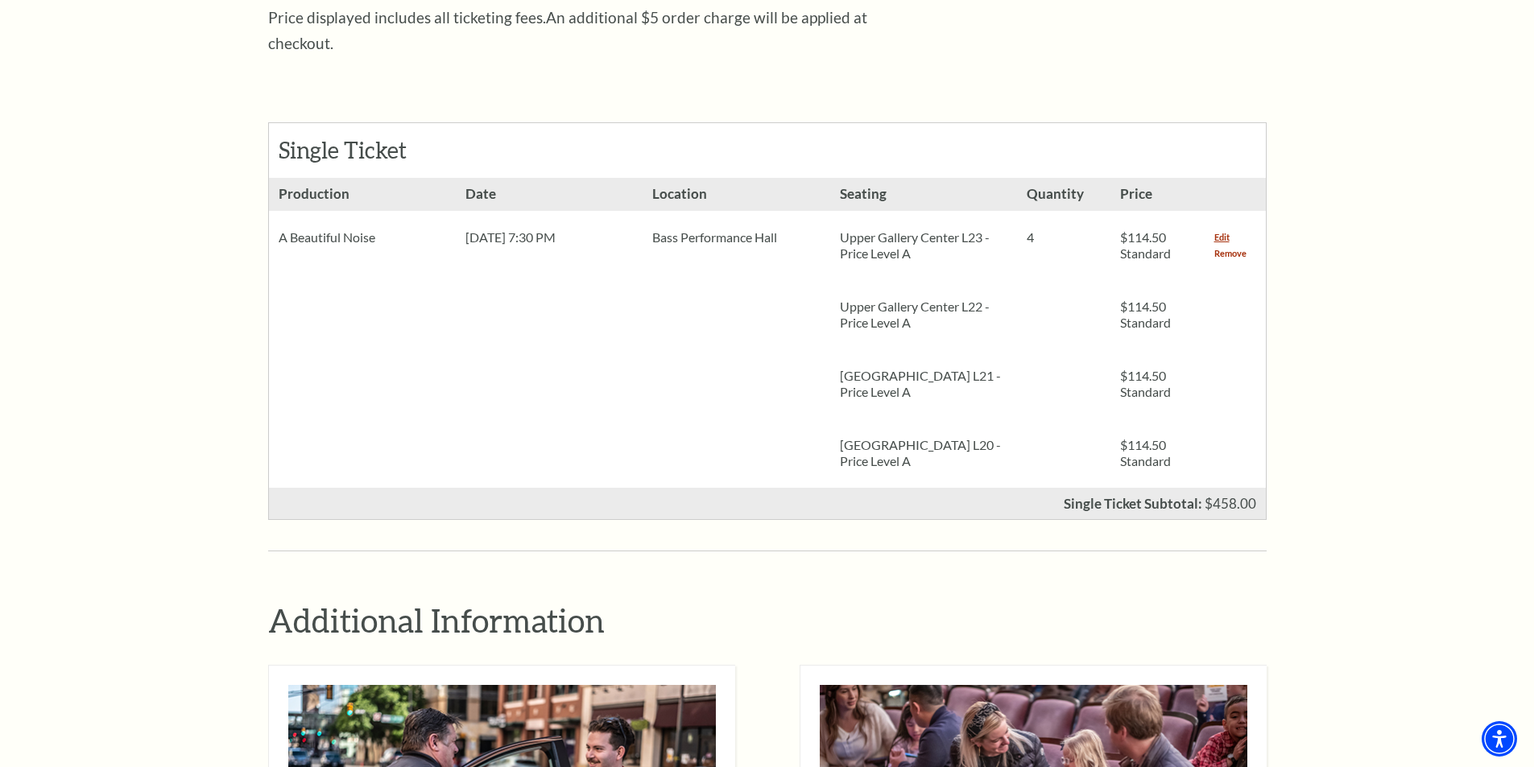
click at [1223, 246] on link "Remove" at bounding box center [1230, 254] width 32 height 16
